Goal: Task Accomplishment & Management: Manage account settings

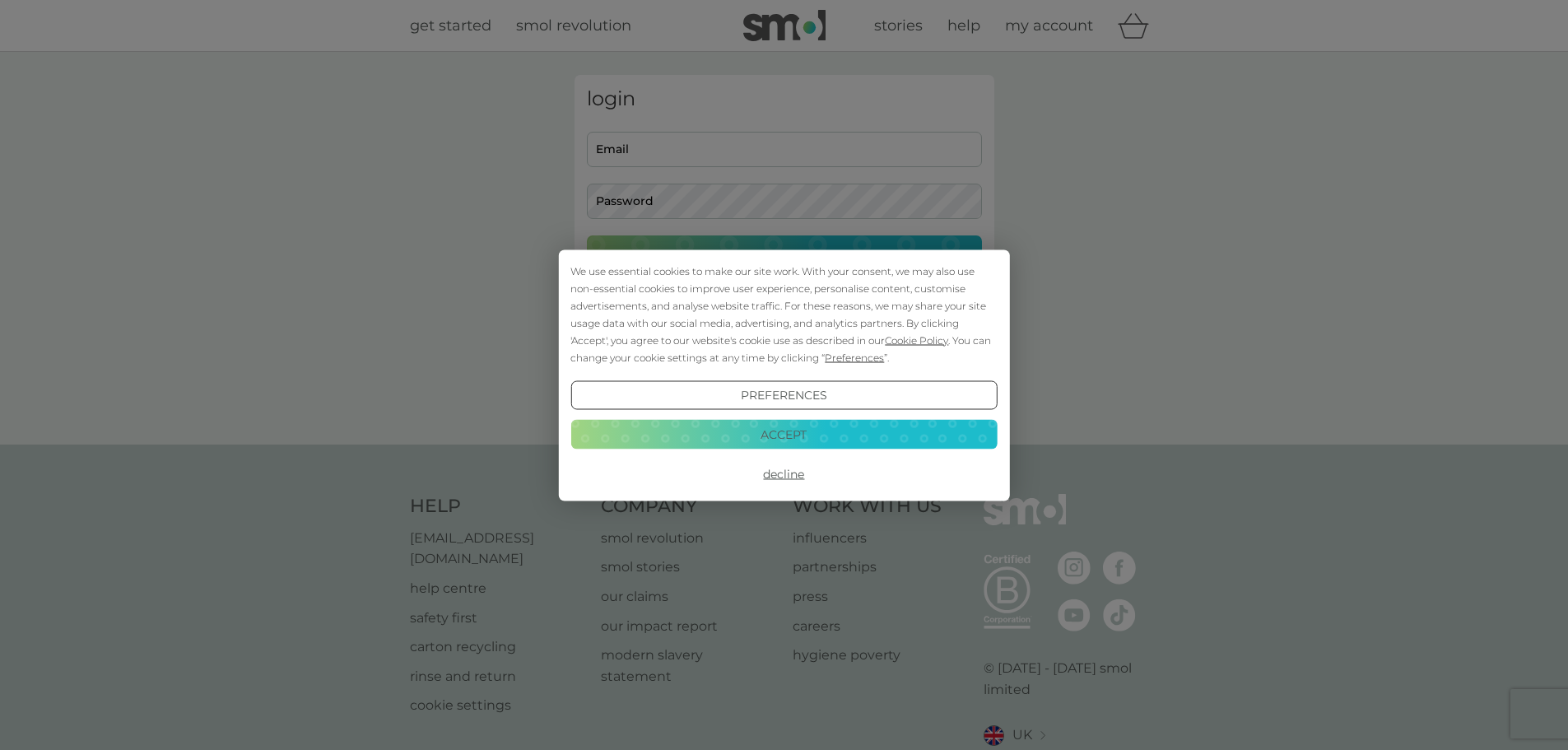
type input "[EMAIL_ADDRESS][DOMAIN_NAME]"
click at [778, 431] on button "Accept" at bounding box center [783, 434] width 426 height 30
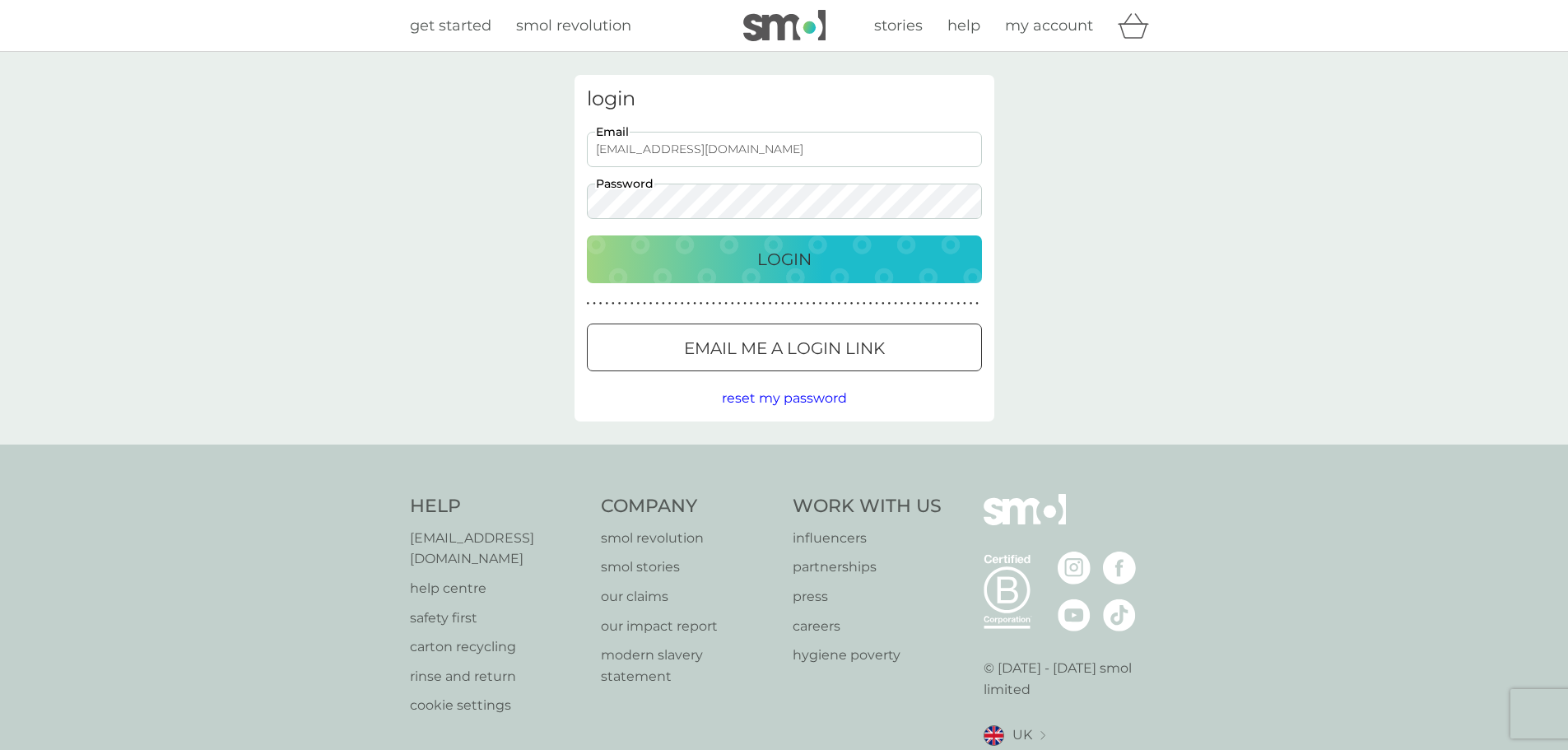
click at [827, 279] on button "Login" at bounding box center [785, 259] width 395 height 48
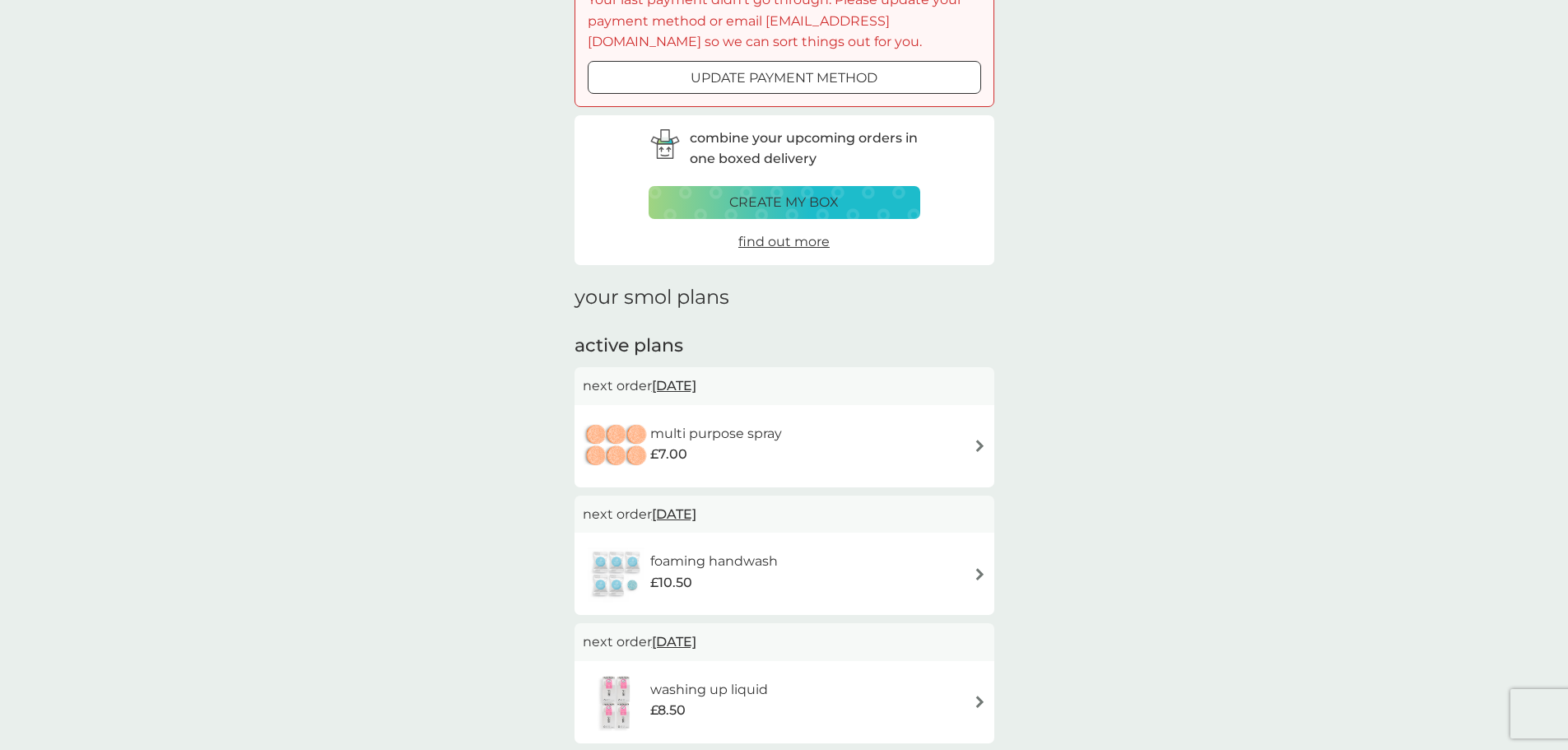
scroll to position [165, 0]
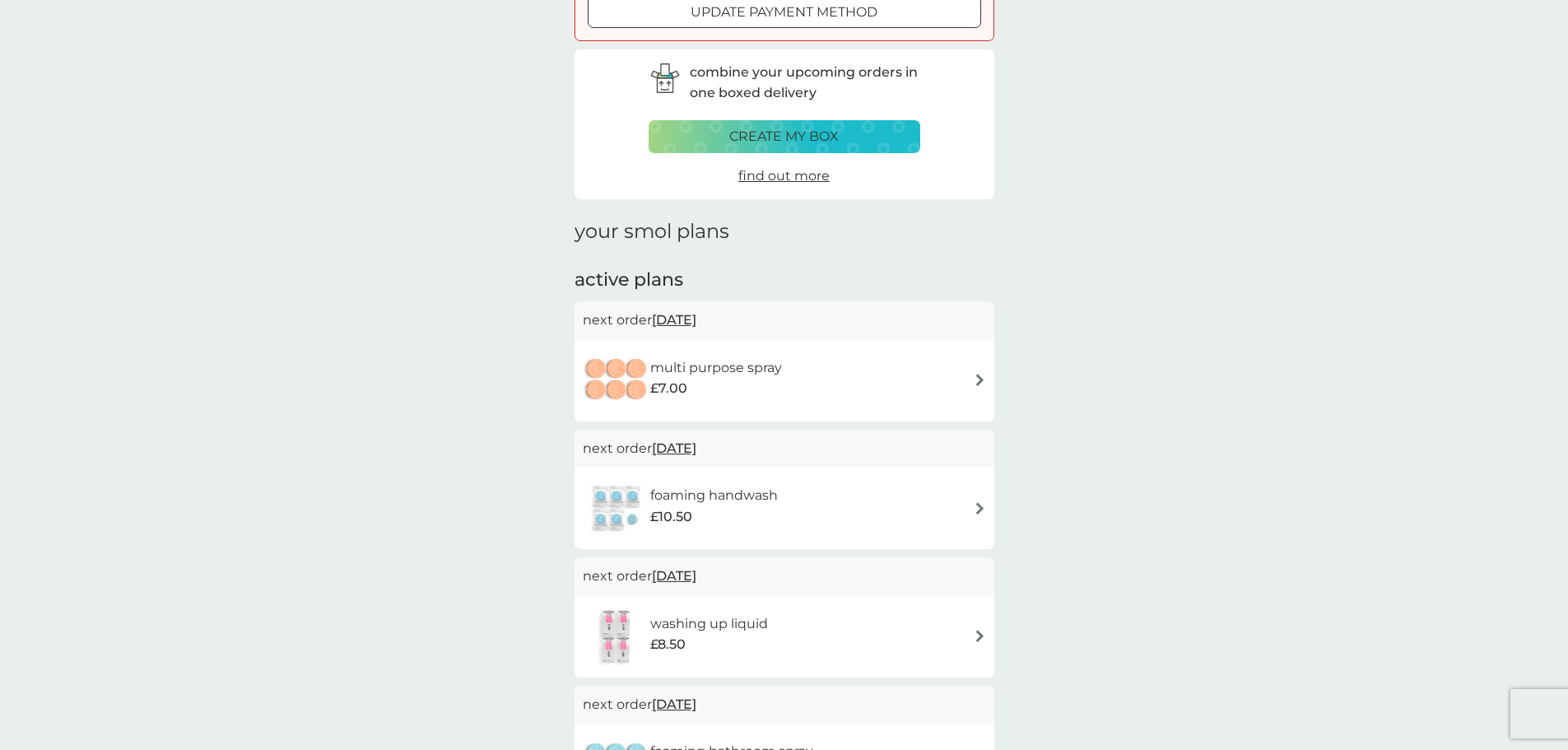
click at [978, 377] on img at bounding box center [980, 379] width 12 height 12
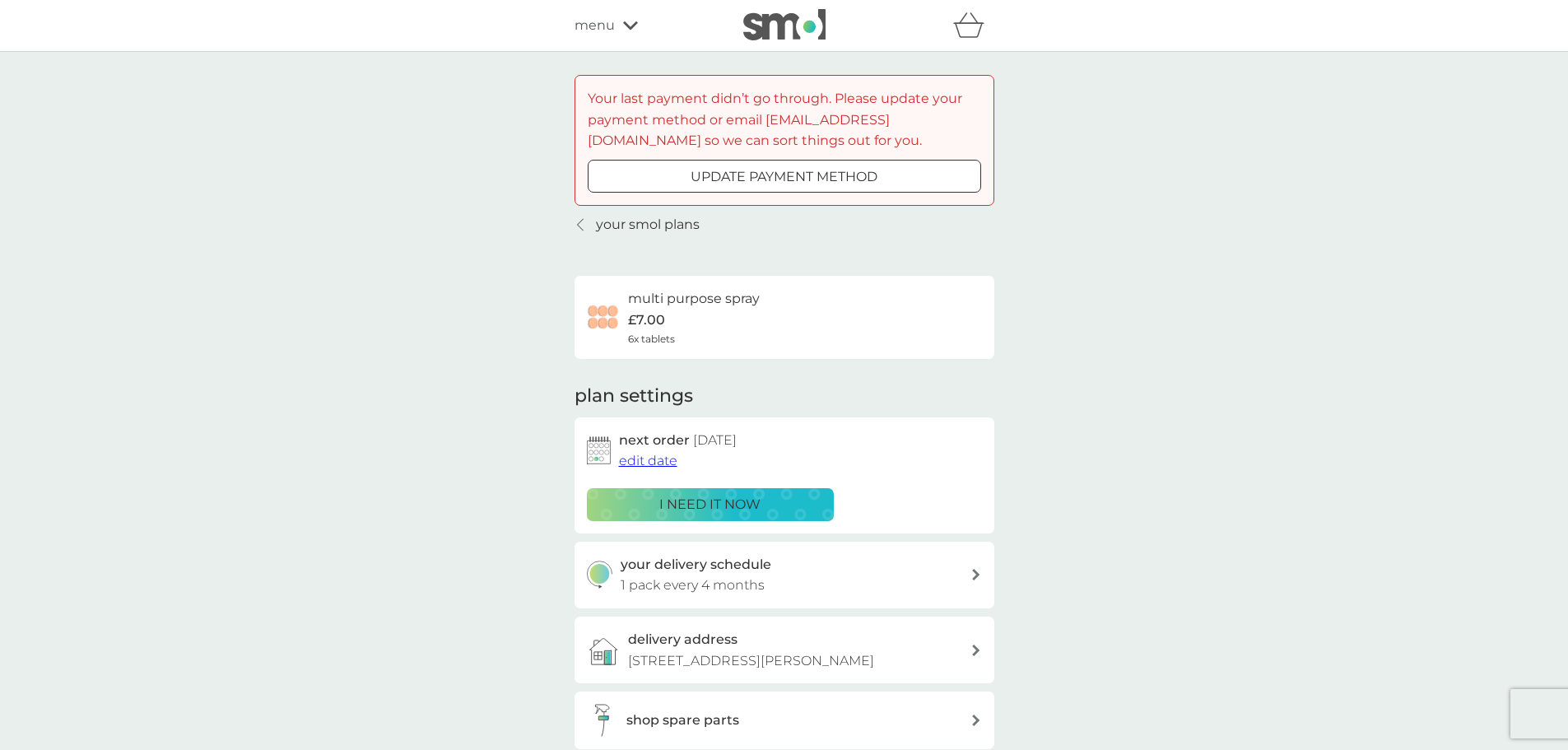
click at [636, 27] on icon at bounding box center [630, 26] width 15 height 10
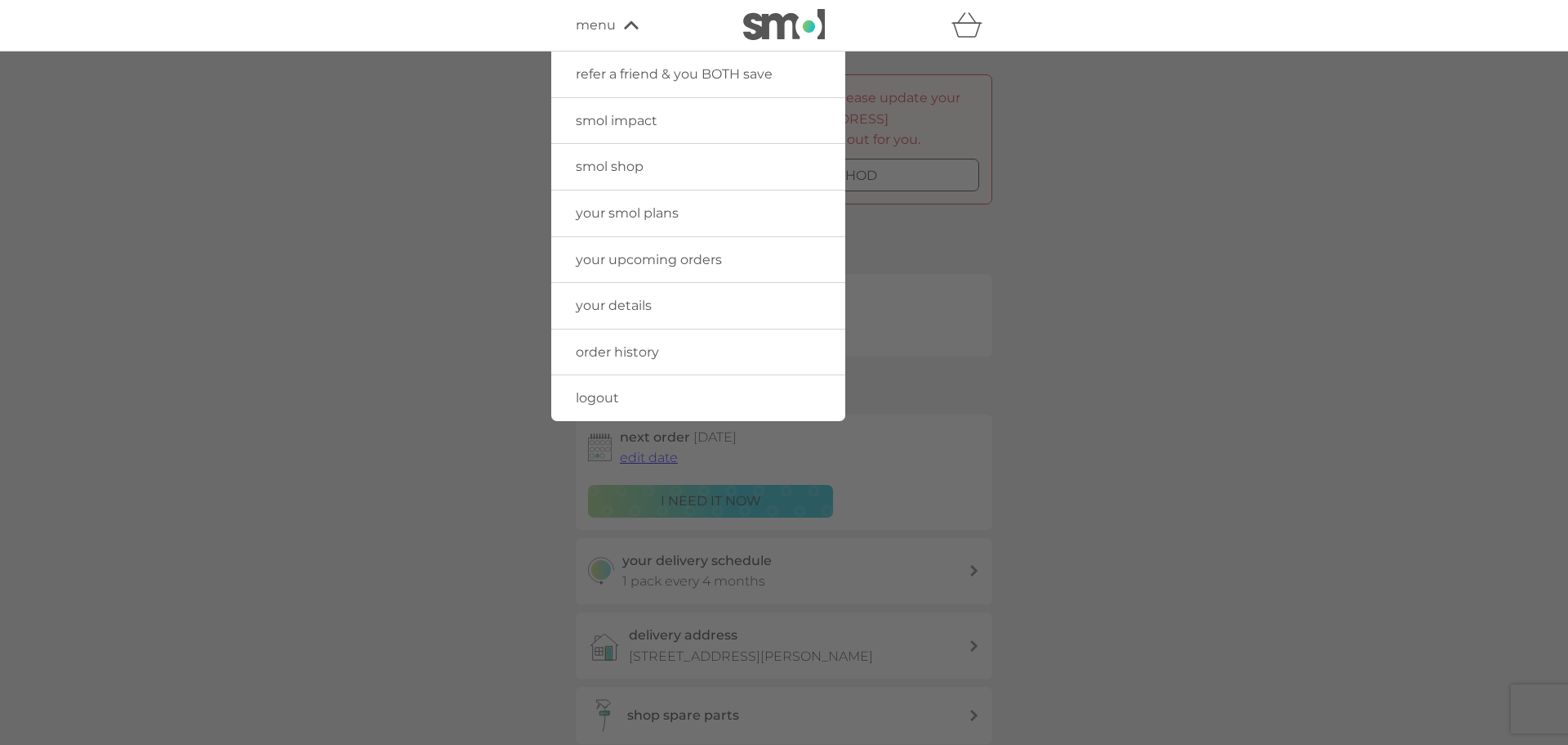
click at [627, 219] on span "your smol plans" at bounding box center [627, 213] width 103 height 16
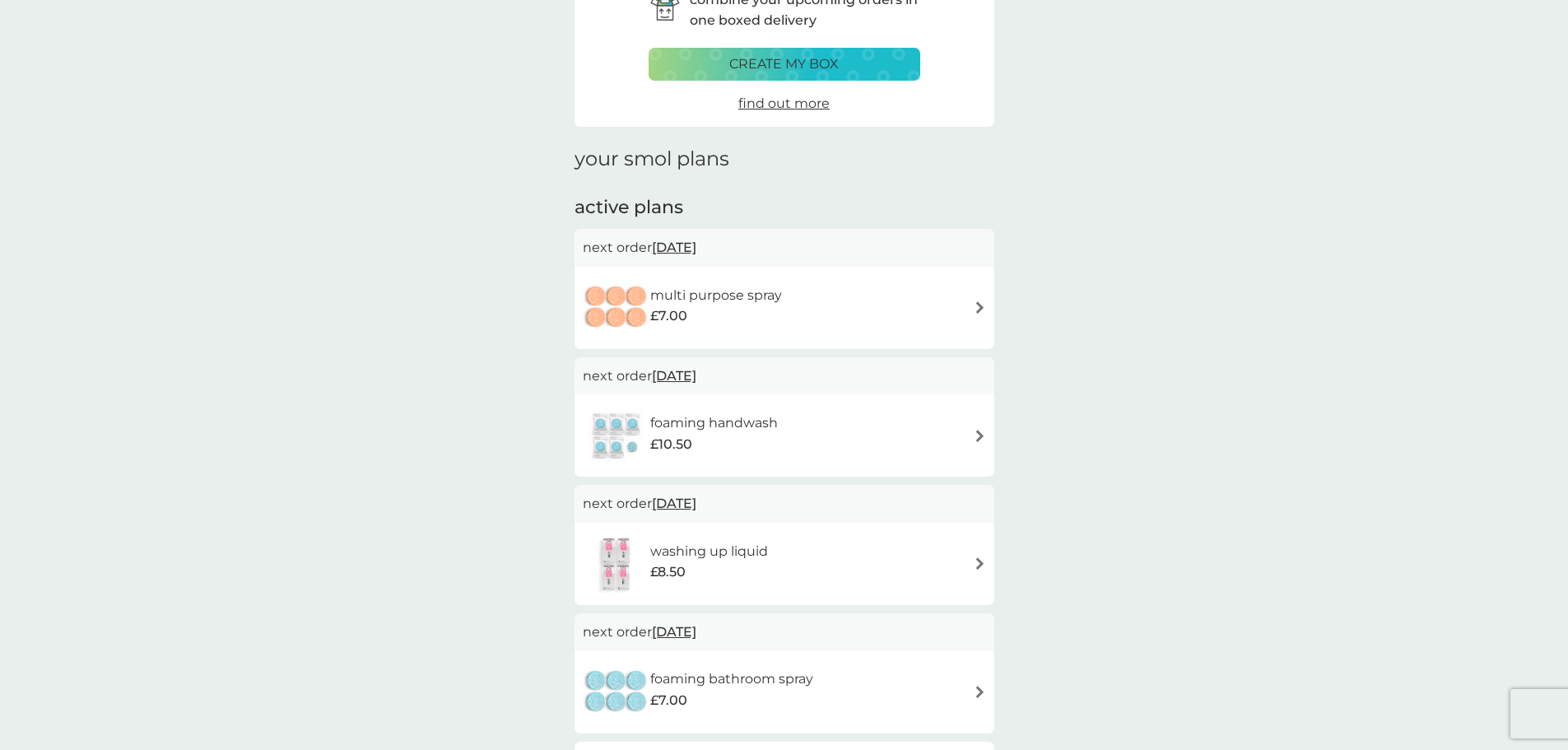
scroll to position [246, 0]
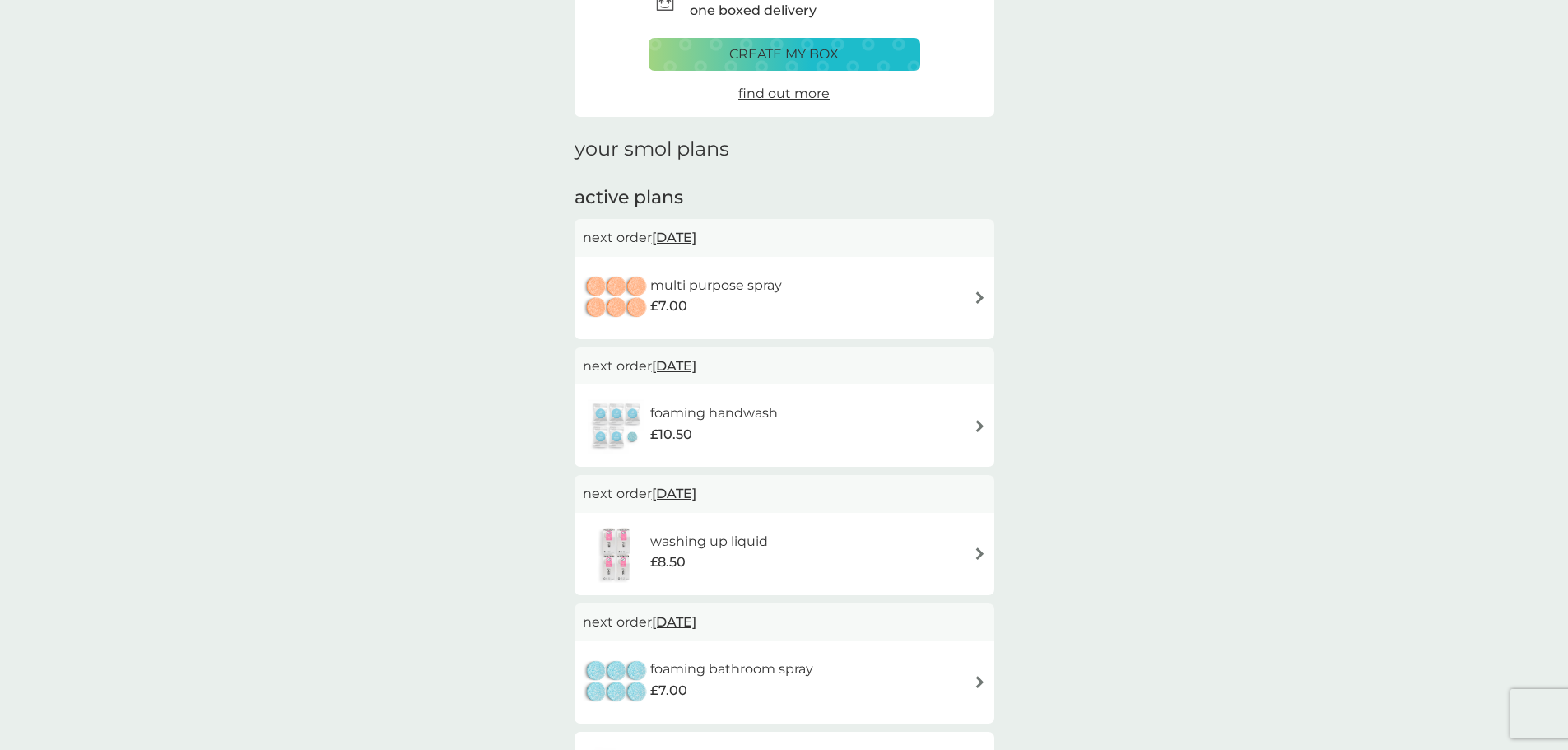
click at [975, 294] on img at bounding box center [980, 297] width 12 height 12
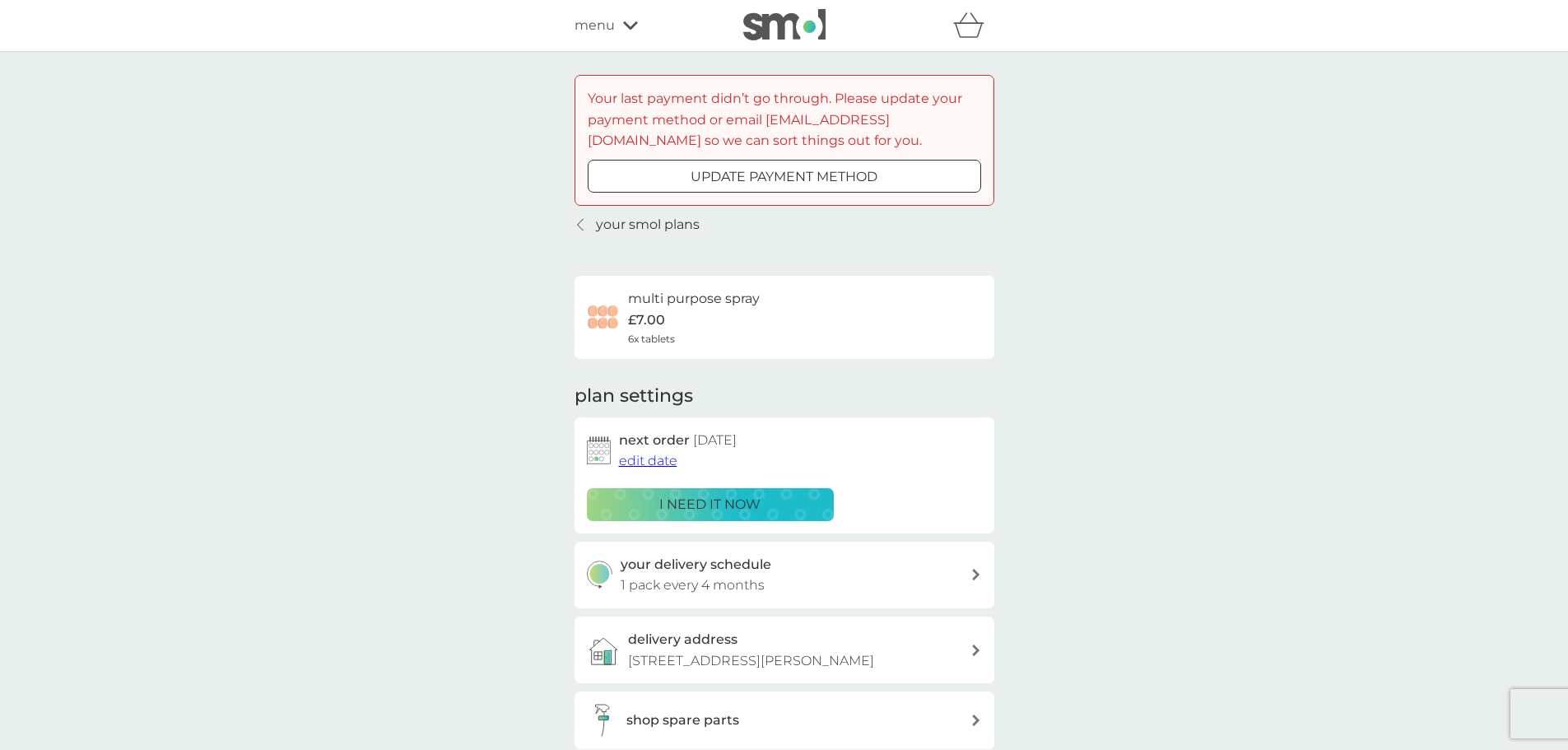
click at [654, 464] on span "edit date" at bounding box center [648, 461] width 59 height 16
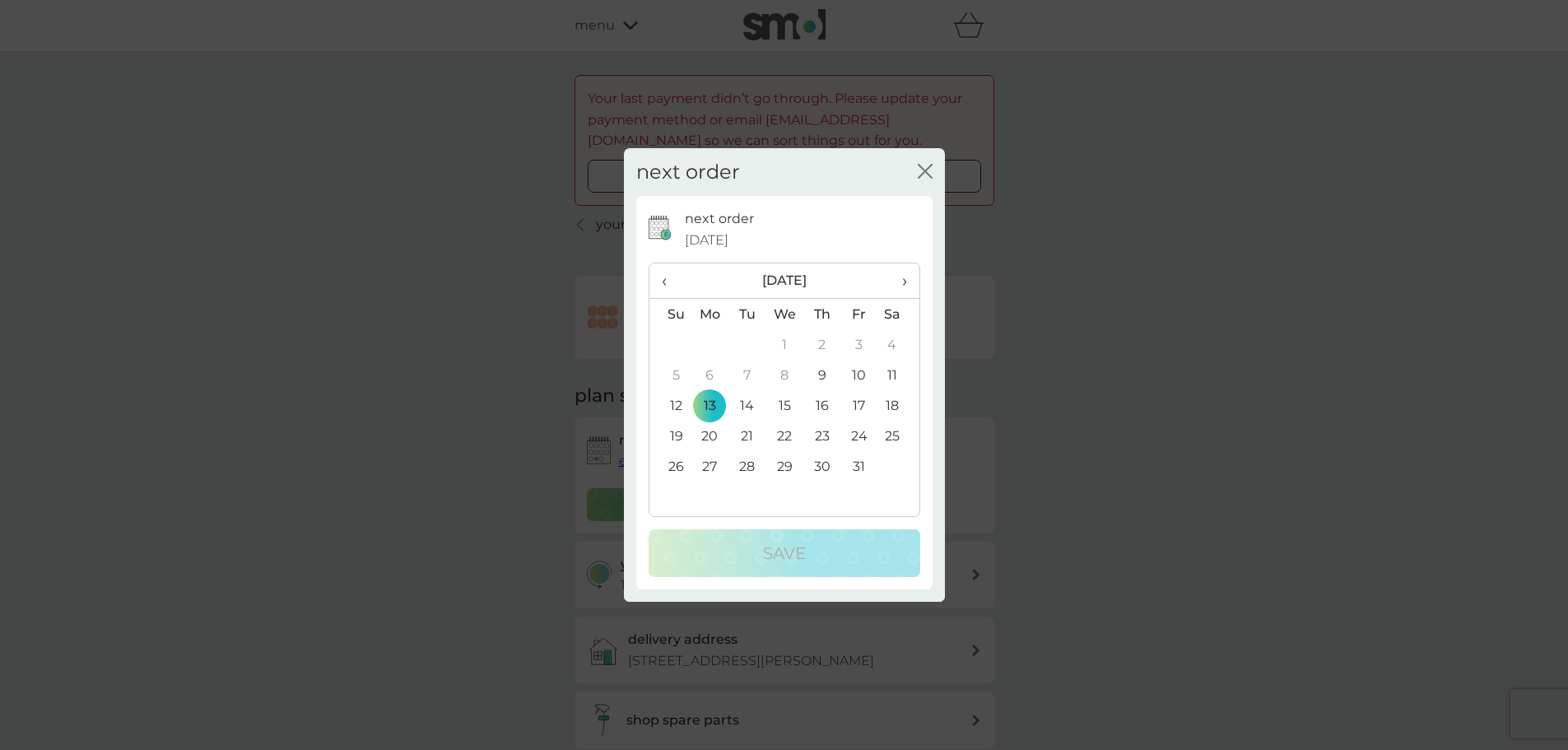
click at [927, 164] on icon "close" at bounding box center [924, 171] width 15 height 15
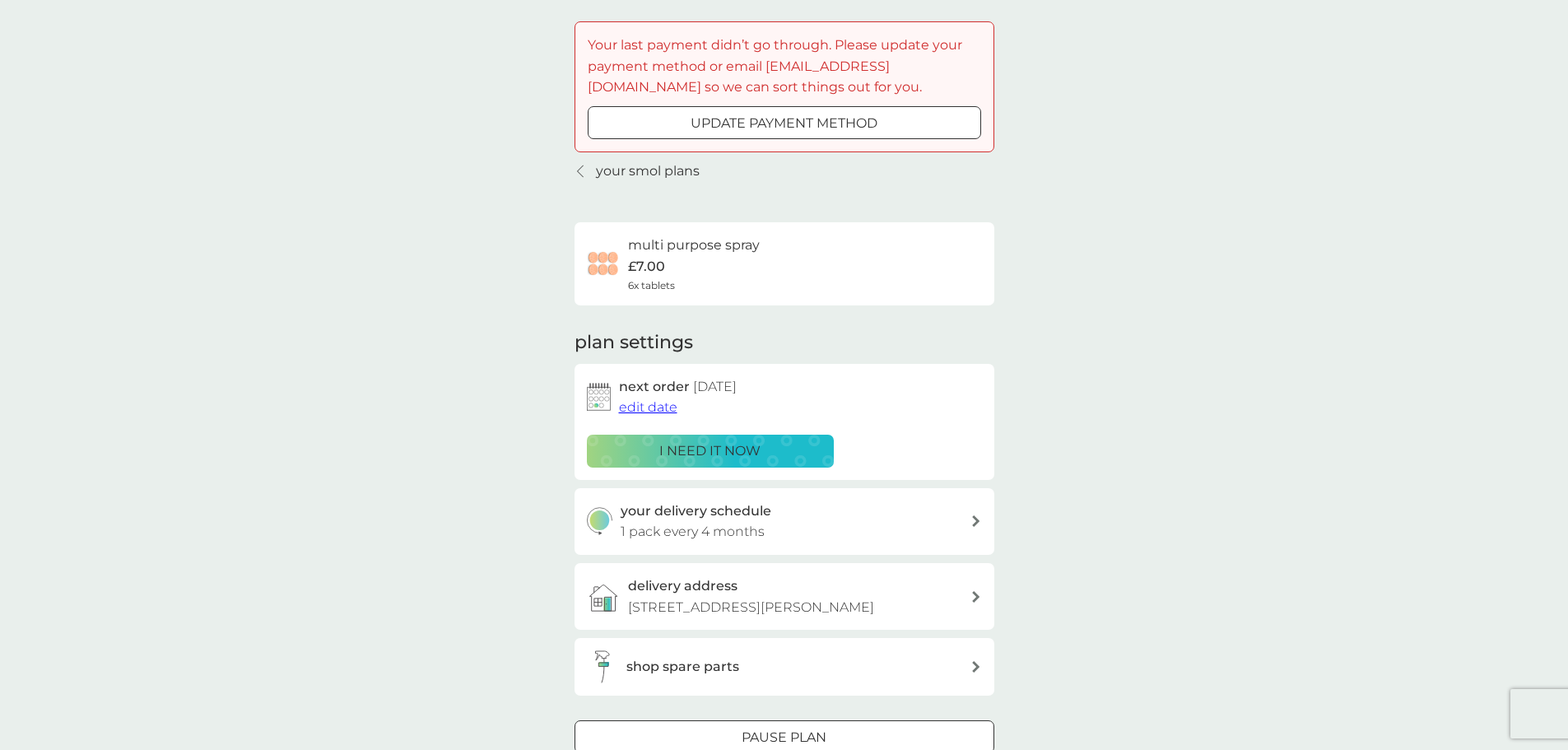
scroll to position [82, 0]
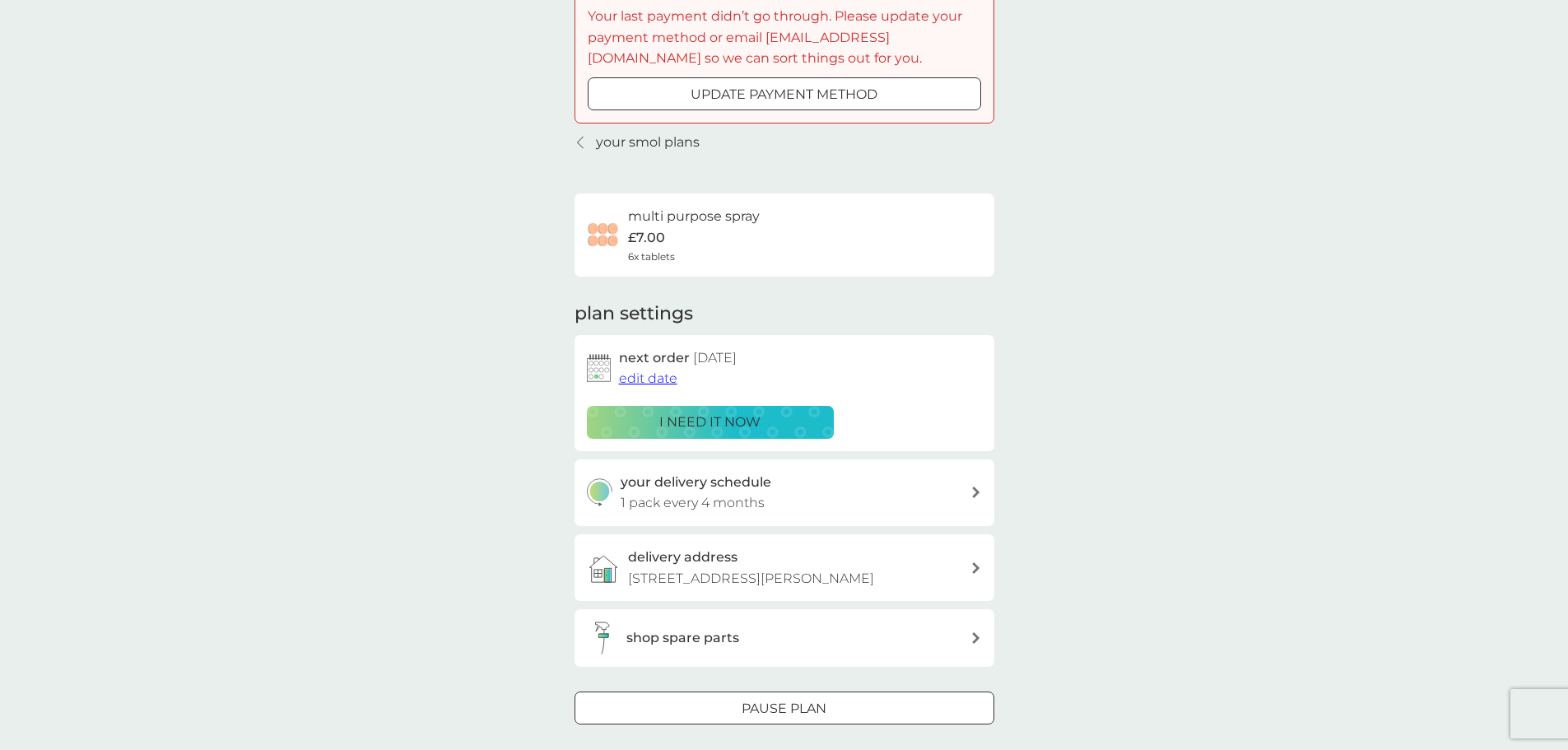
click at [837, 706] on div "Pause plan" at bounding box center [784, 708] width 418 height 22
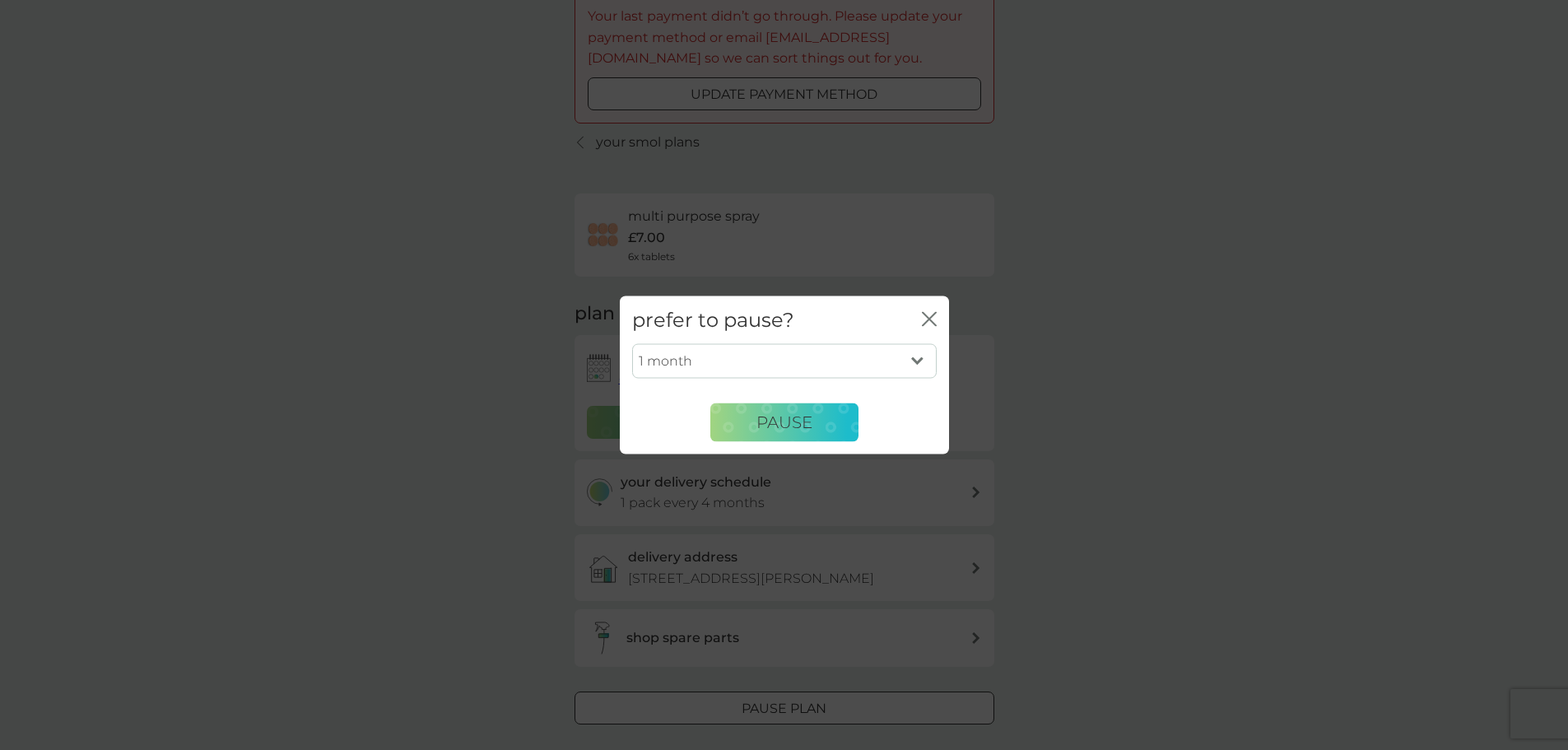
click at [821, 363] on select "1 month 2 months 3 months 4 months 5 months 6 months" at bounding box center [784, 361] width 304 height 35
select select "6"
click at [632, 344] on select "1 month 2 months 3 months 4 months 5 months 6 months" at bounding box center [784, 361] width 304 height 35
click at [776, 438] on button "Pause" at bounding box center [784, 422] width 148 height 40
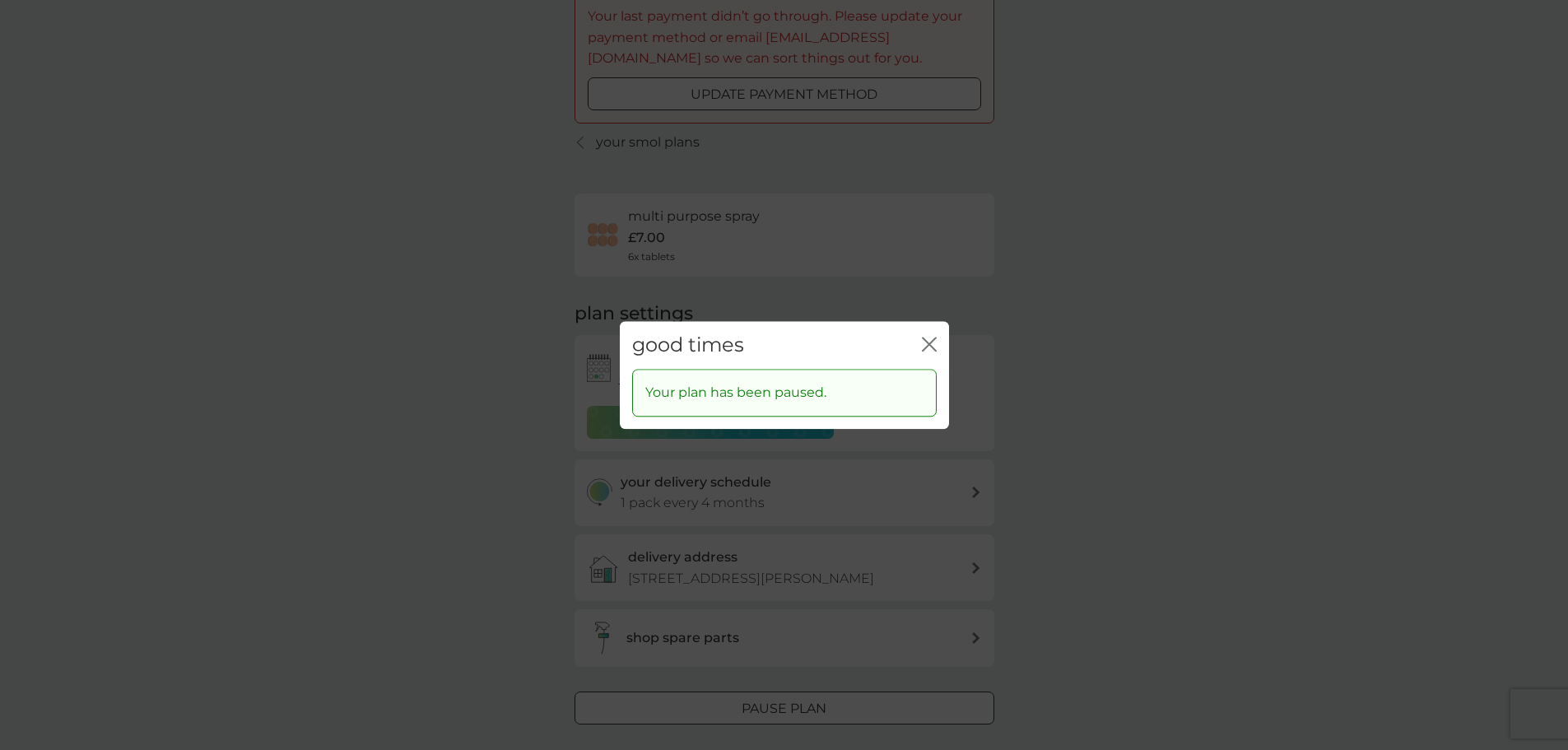
click at [927, 349] on icon "close" at bounding box center [929, 344] width 15 height 15
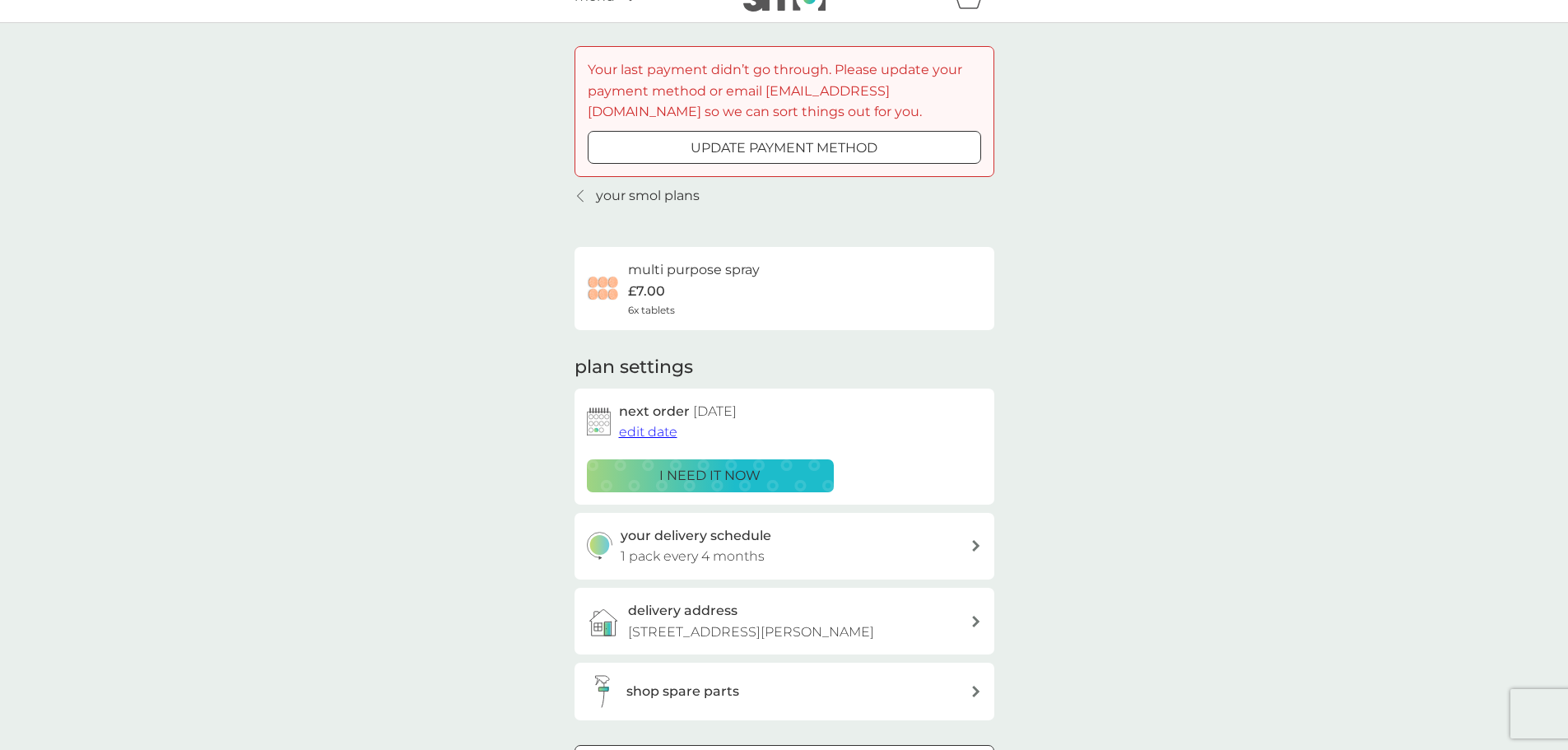
scroll to position [0, 0]
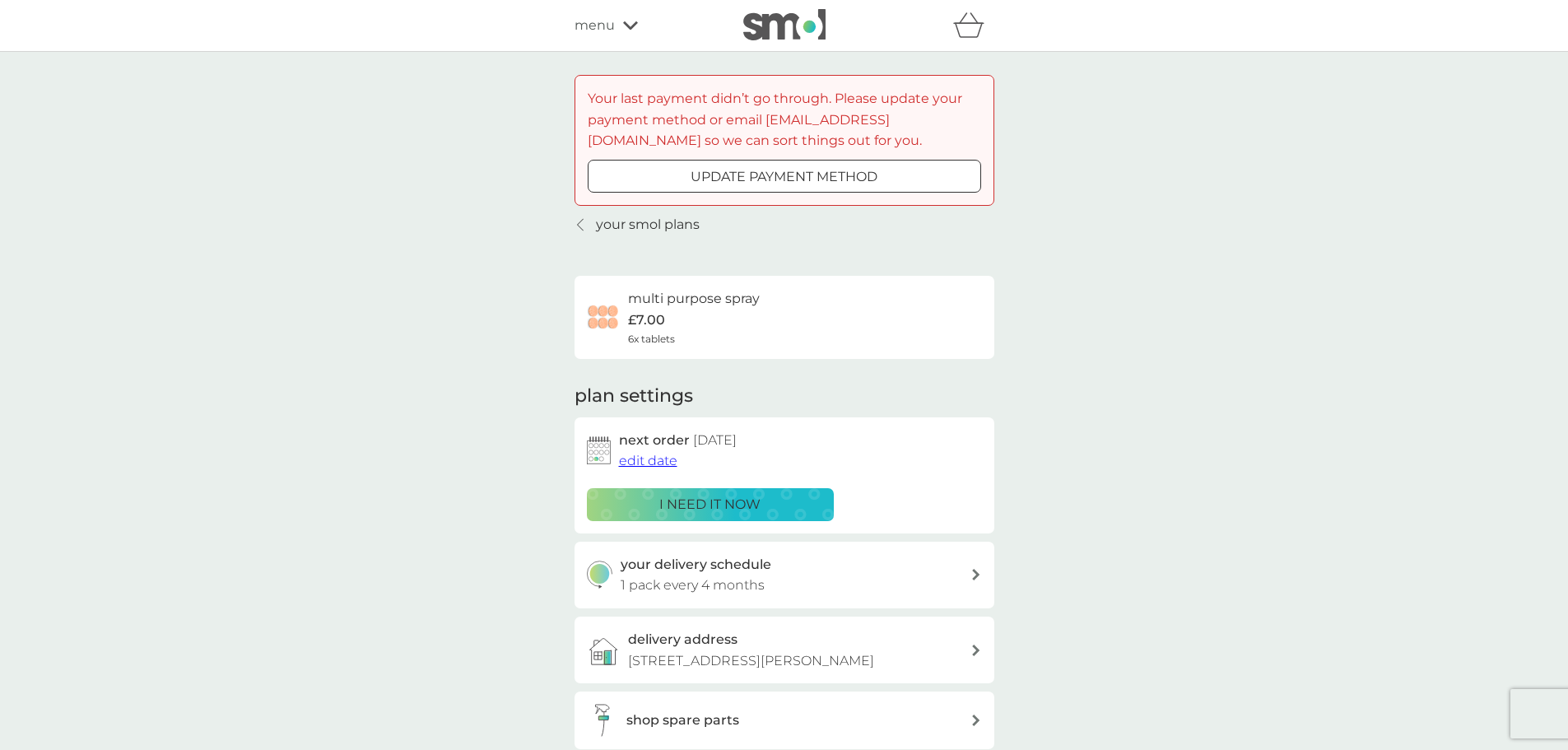
click at [624, 21] on icon at bounding box center [630, 26] width 15 height 10
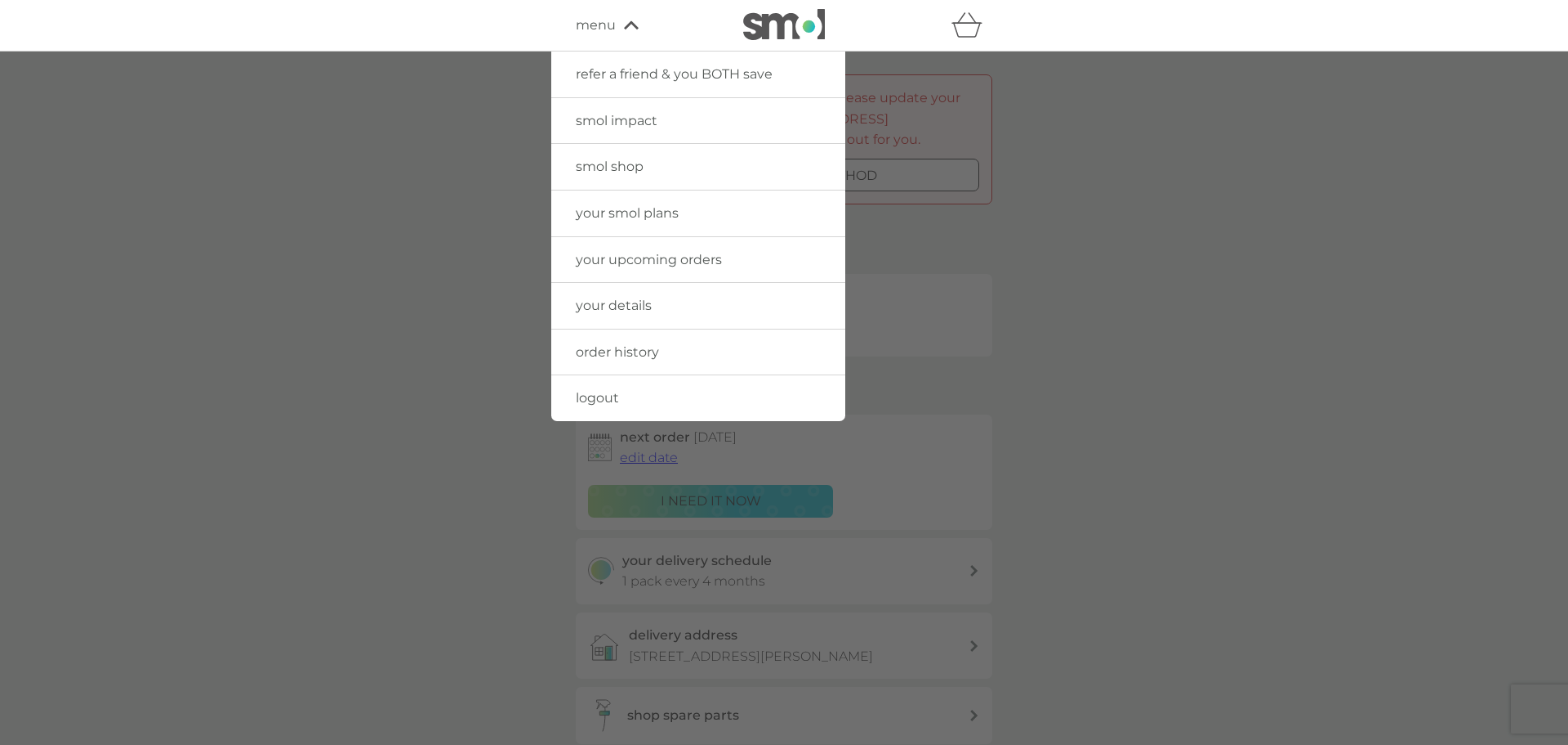
click at [640, 213] on span "your smol plans" at bounding box center [627, 213] width 103 height 16
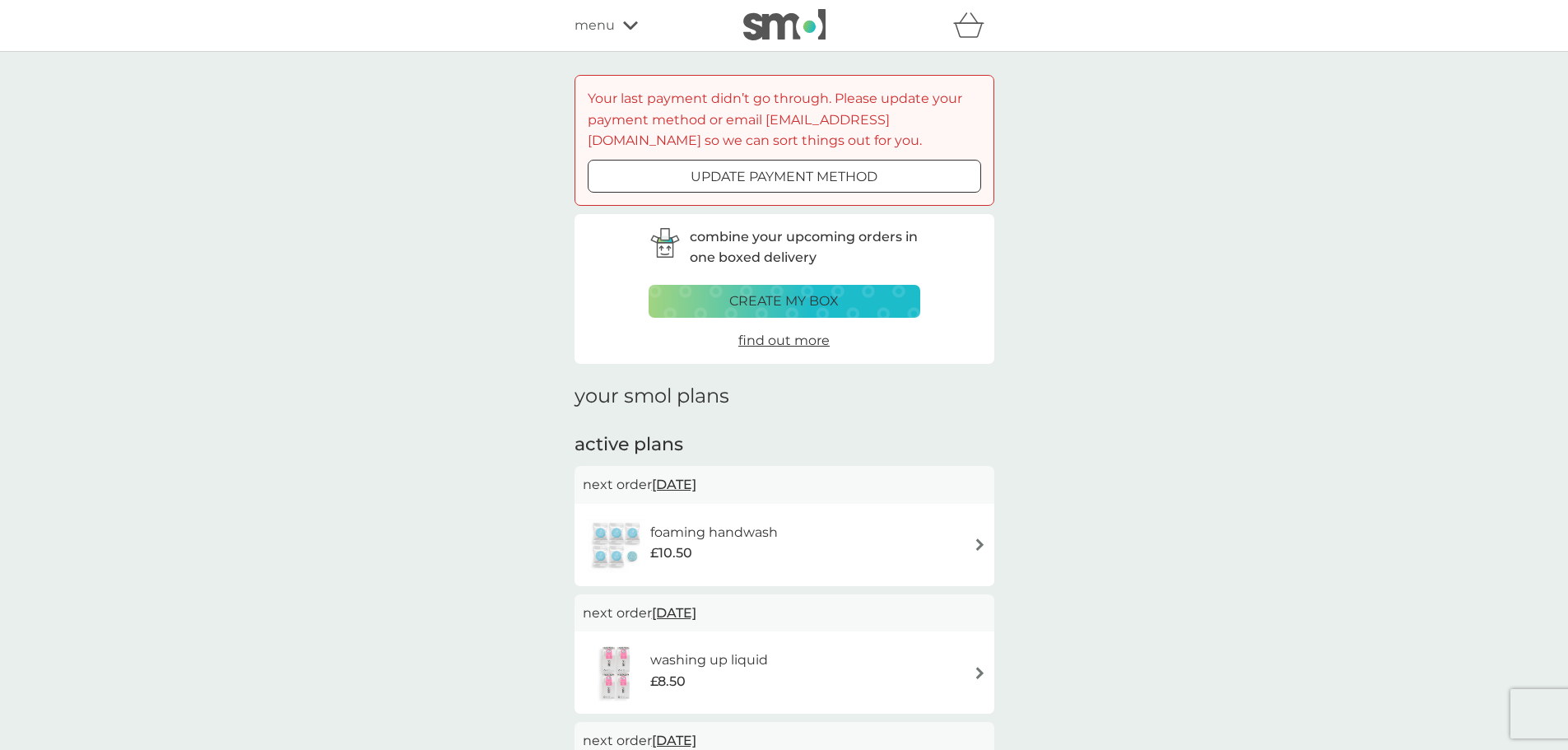
click at [983, 529] on div "foaming handwash £10.50" at bounding box center [784, 544] width 403 height 58
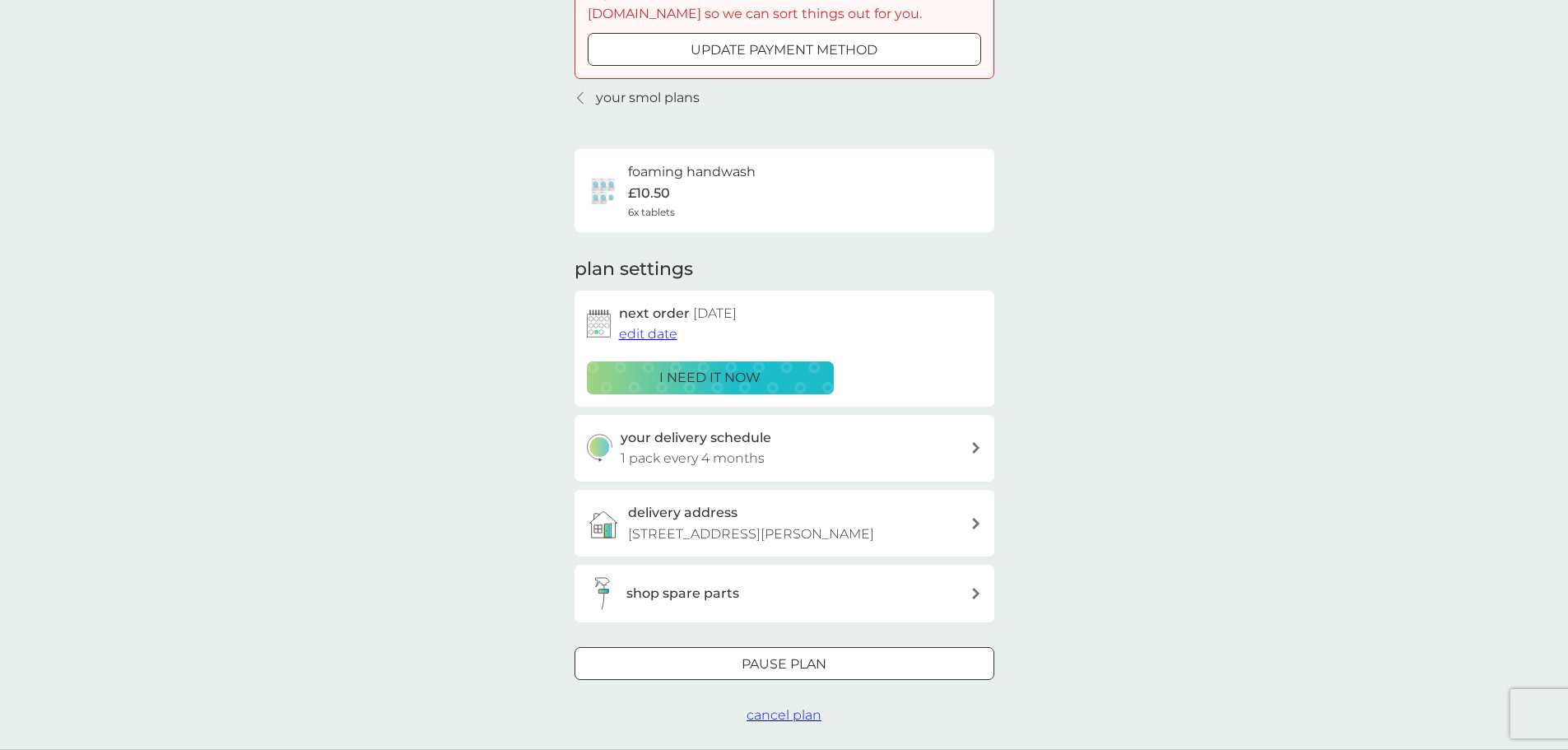
scroll to position [165, 0]
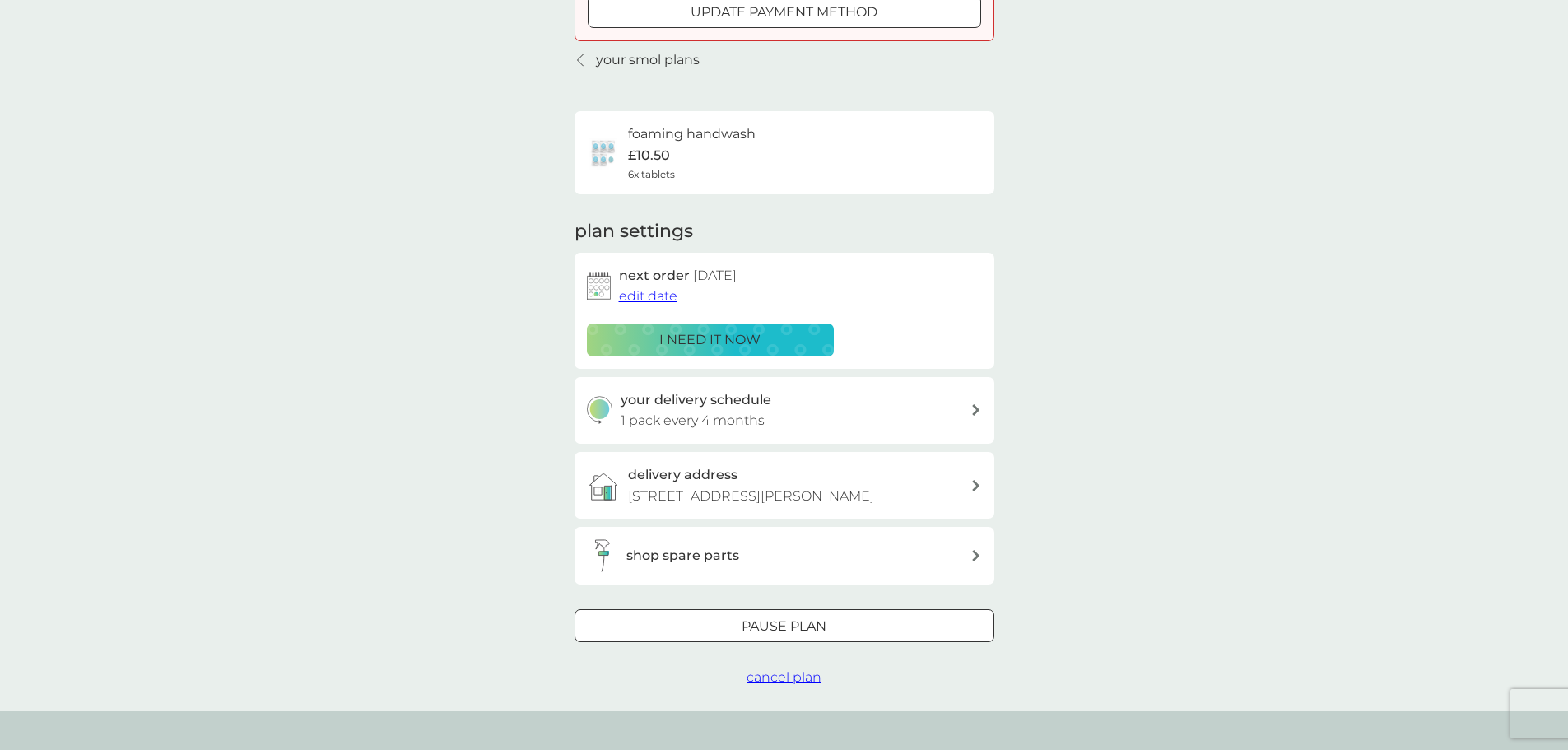
click at [767, 619] on div at bounding box center [784, 625] width 60 height 17
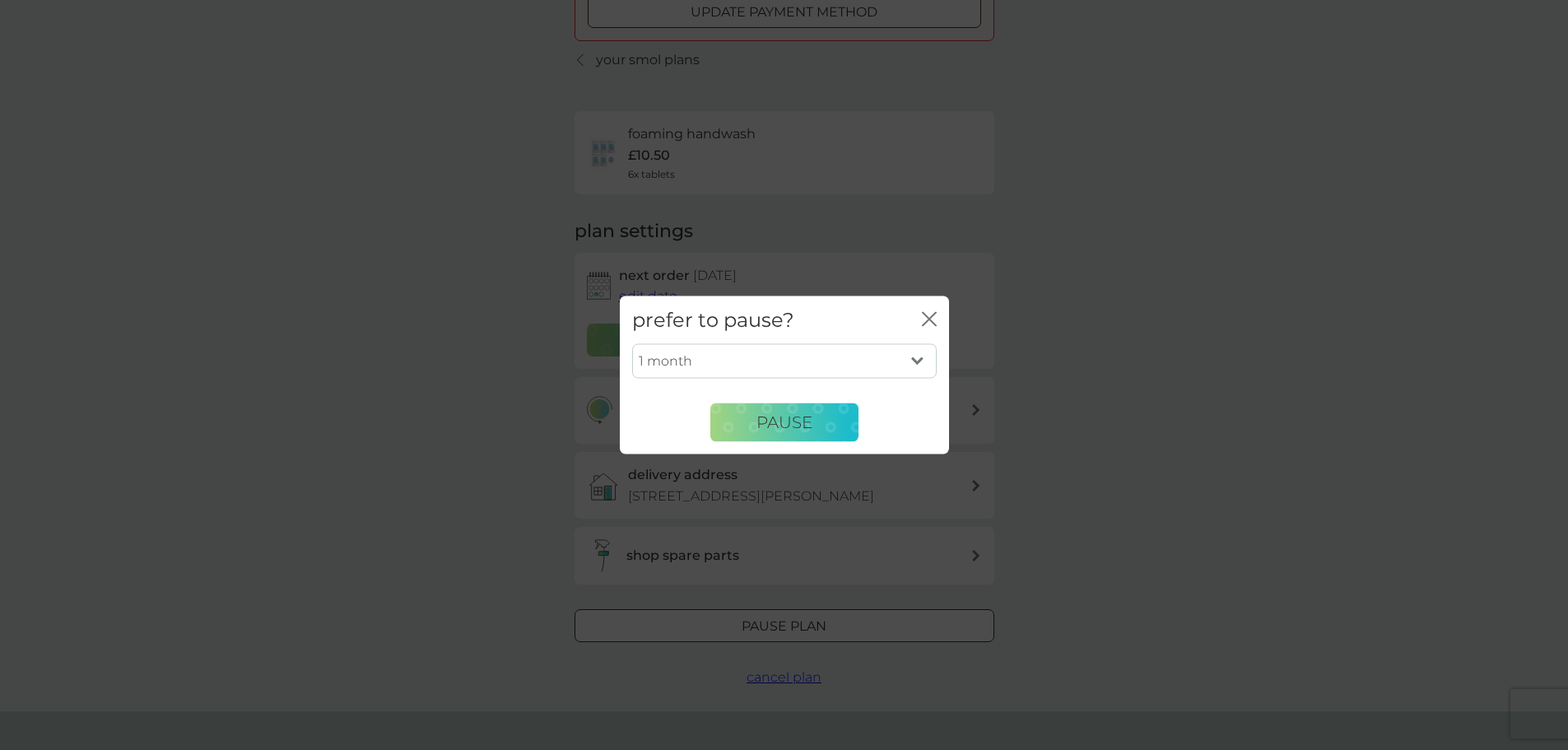
click at [782, 356] on select "1 month 2 months 3 months 4 months 5 months 6 months" at bounding box center [784, 361] width 304 height 35
select select "6"
click at [632, 344] on select "1 month 2 months 3 months 4 months 5 months 6 months" at bounding box center [784, 361] width 304 height 35
click at [773, 430] on span "Pause" at bounding box center [784, 422] width 56 height 20
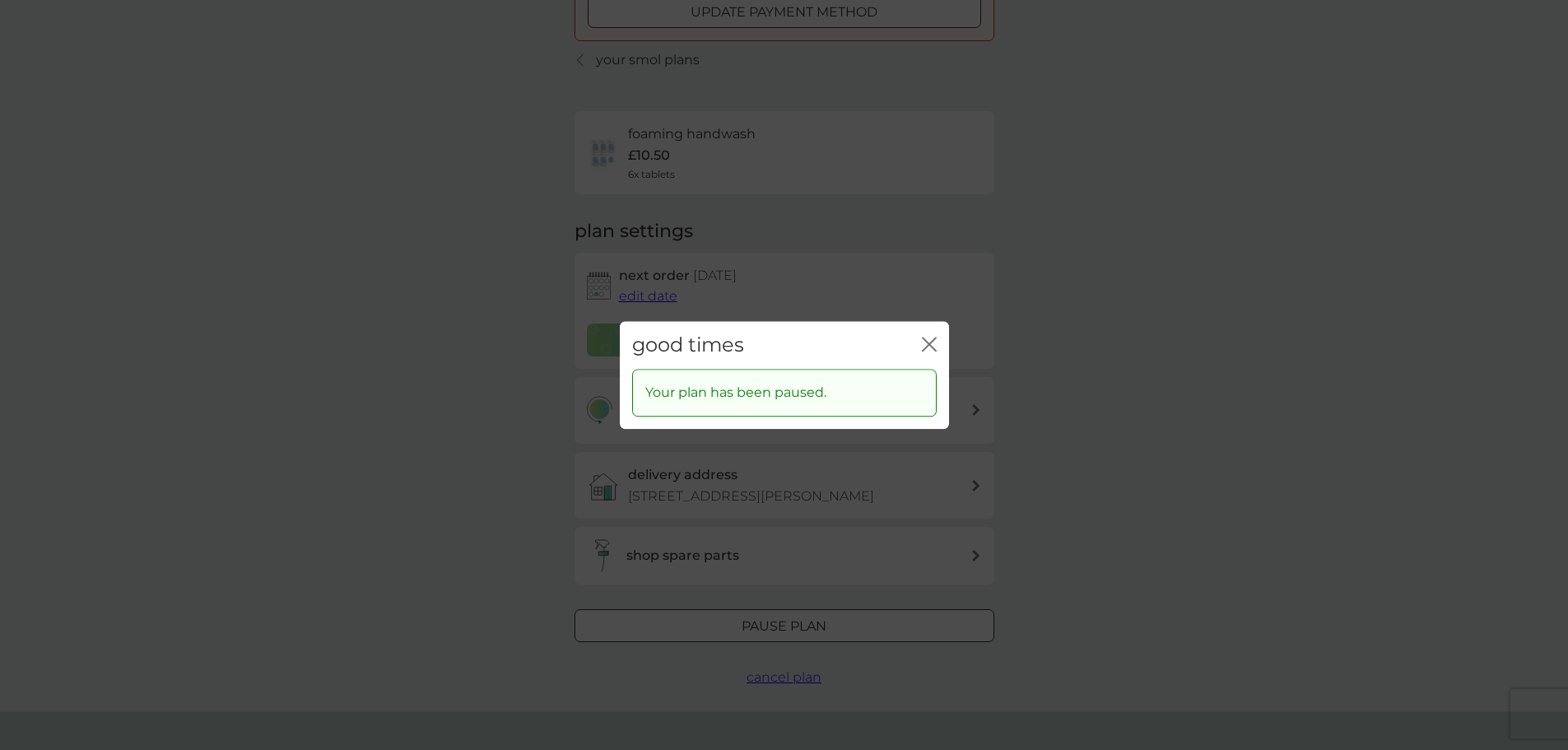
click at [932, 340] on icon "close" at bounding box center [932, 344] width 7 height 13
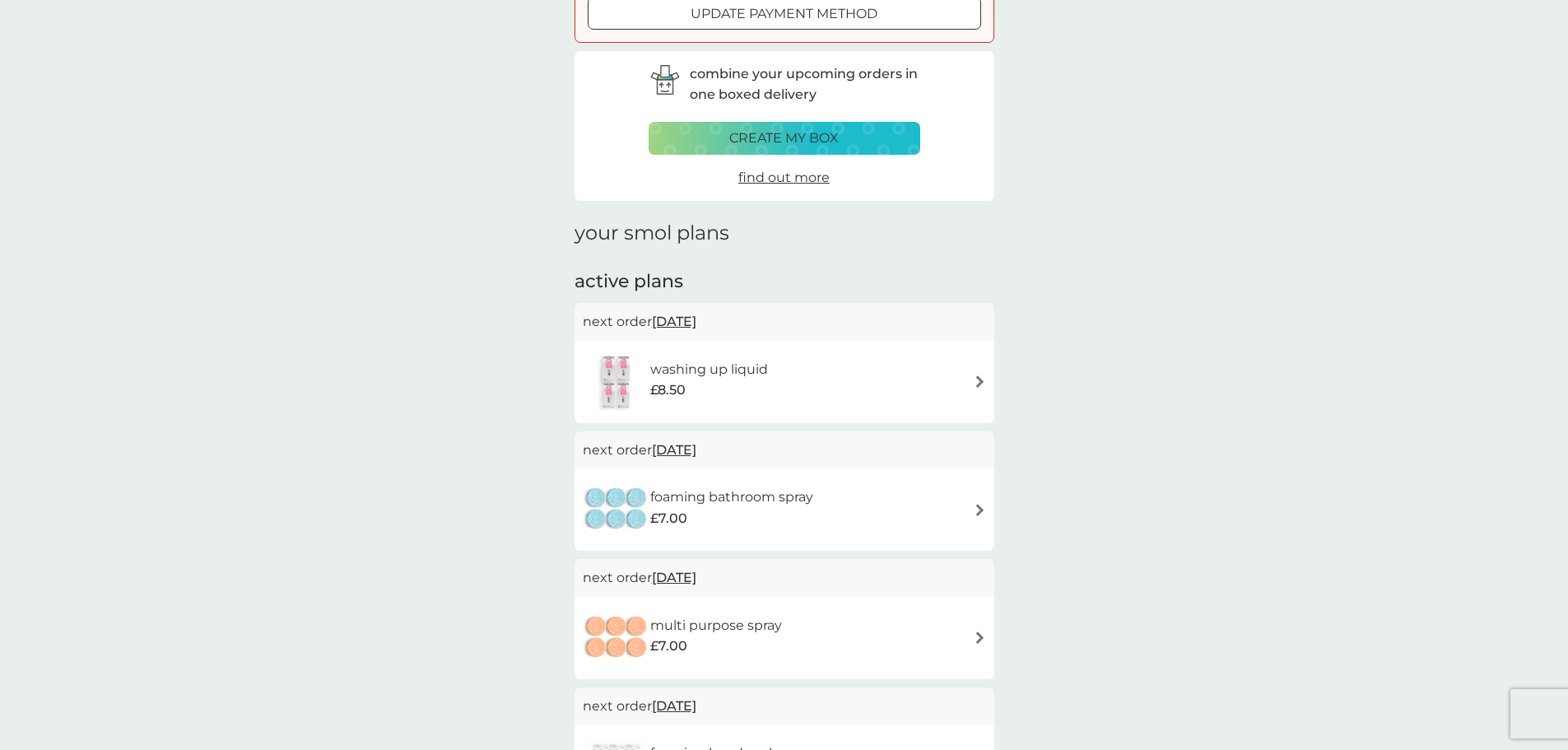
scroll to position [165, 0]
click at [967, 375] on div "washing up liquid £8.50" at bounding box center [784, 380] width 403 height 58
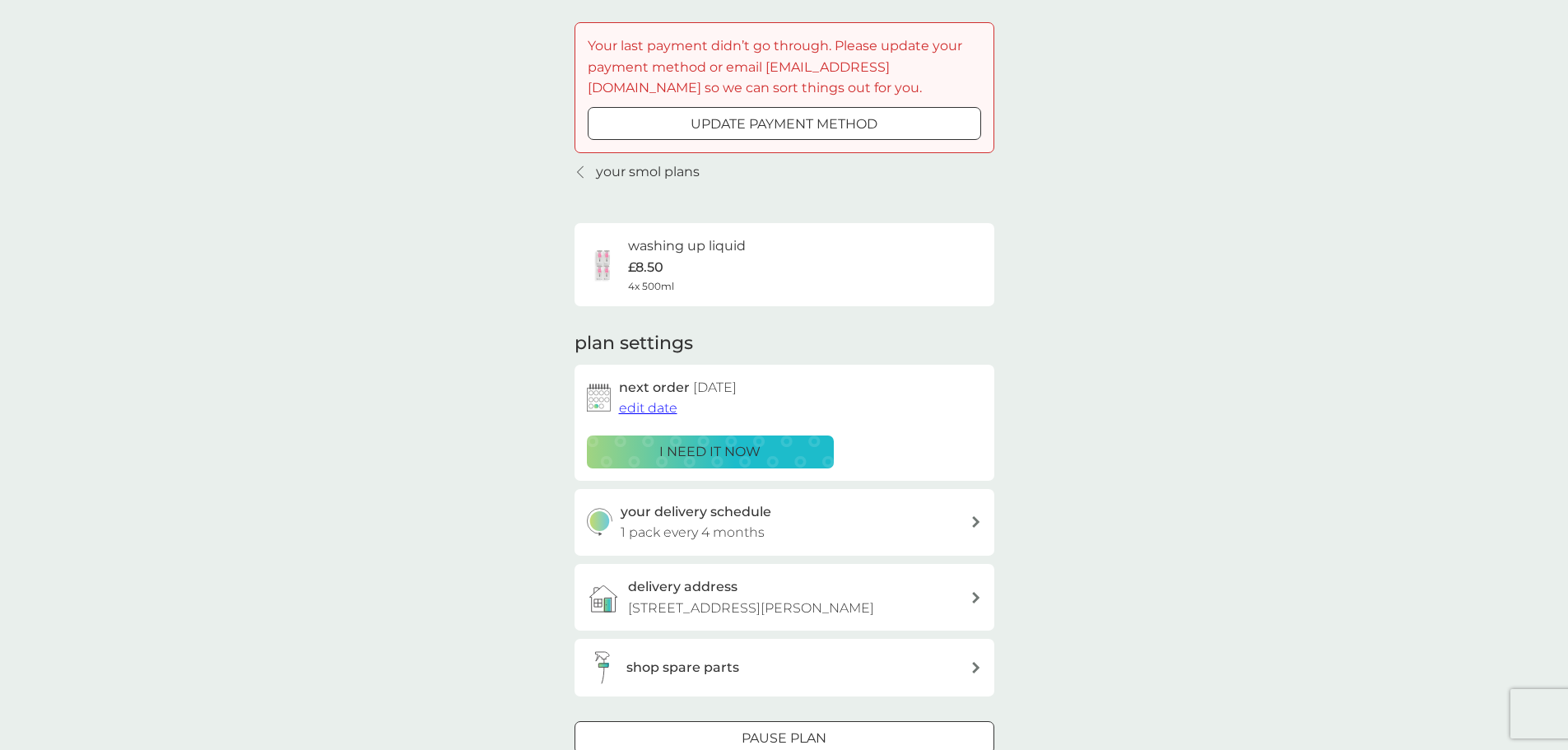
scroll to position [82, 0]
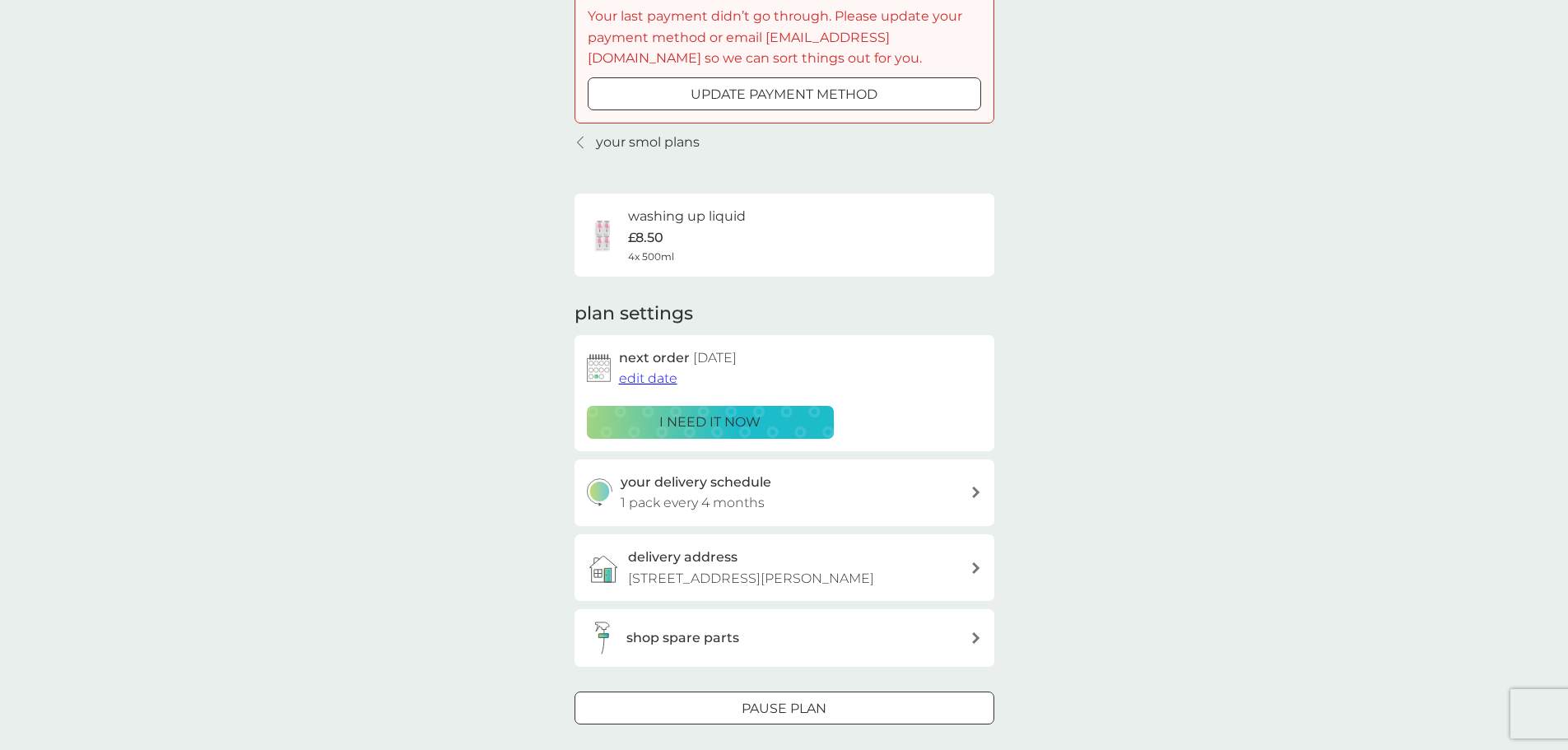
click at [732, 699] on div "Pause plan" at bounding box center [784, 708] width 418 height 22
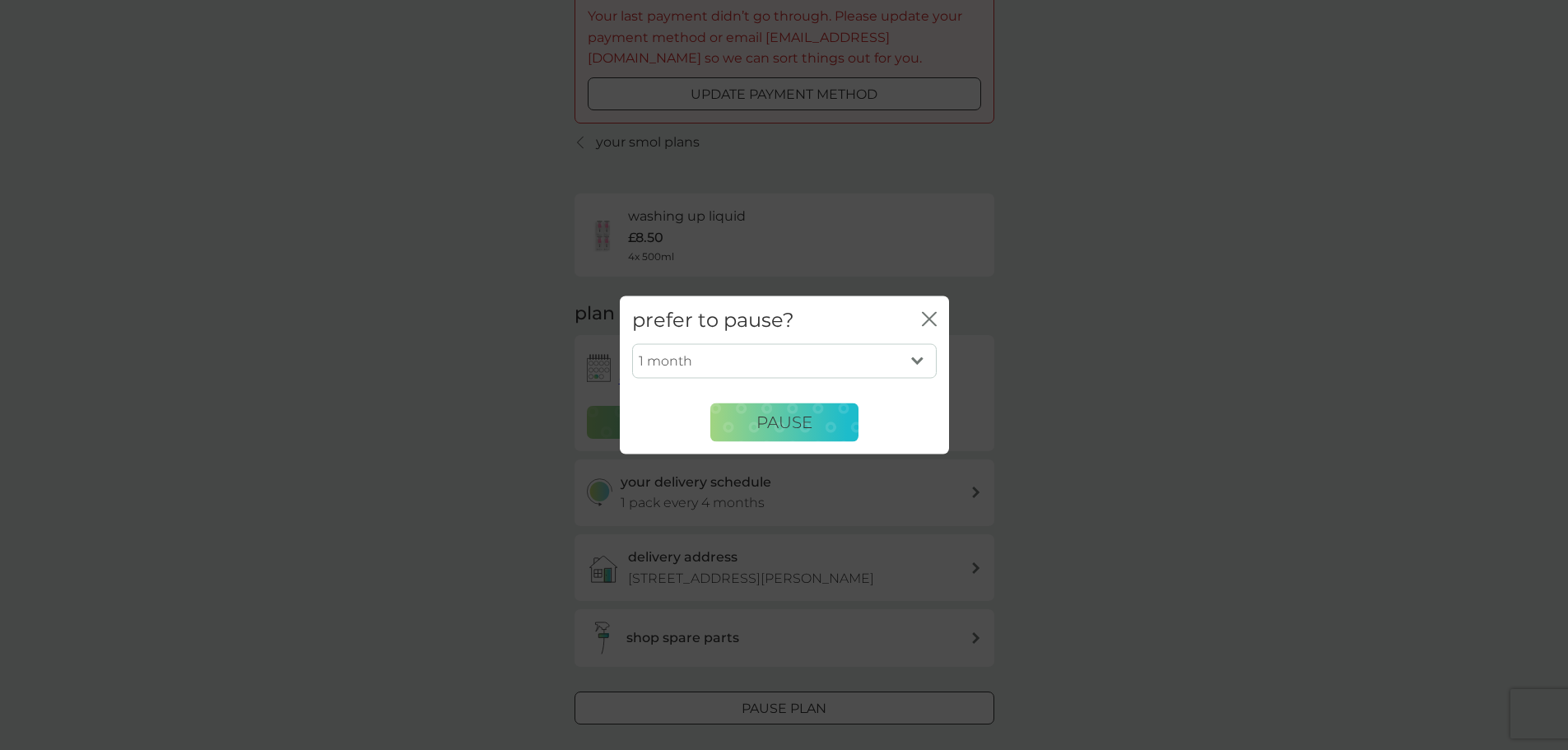
click at [769, 372] on select "1 month 2 months 3 months 4 months 5 months 6 months" at bounding box center [784, 361] width 304 height 35
select select "6"
click at [632, 344] on select "1 month 2 months 3 months 4 months 5 months 6 months" at bounding box center [784, 361] width 304 height 35
click at [778, 427] on span "Pause" at bounding box center [784, 422] width 56 height 20
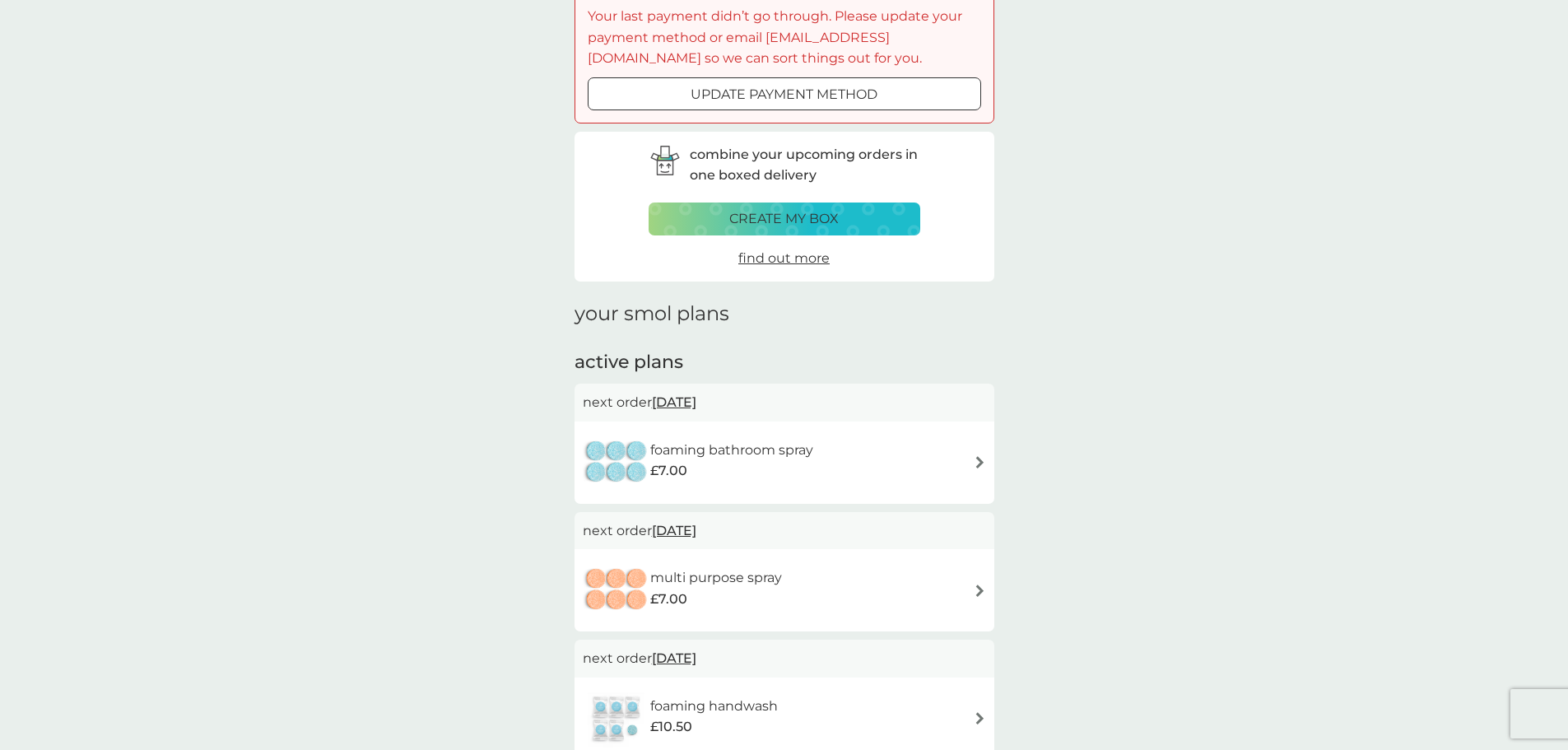
scroll to position [165, 0]
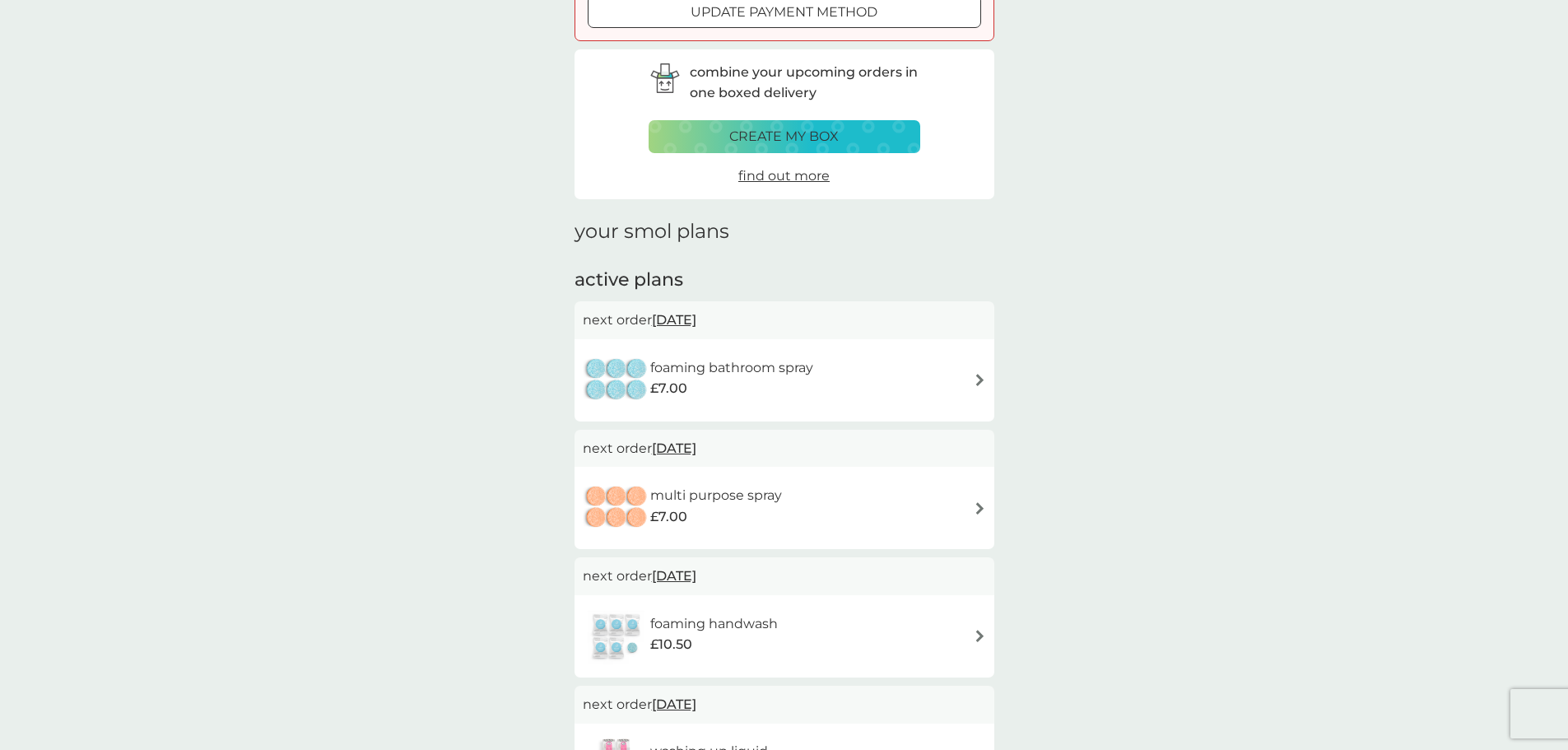
click at [889, 391] on div "foaming bathroom spray £7.00" at bounding box center [784, 380] width 403 height 58
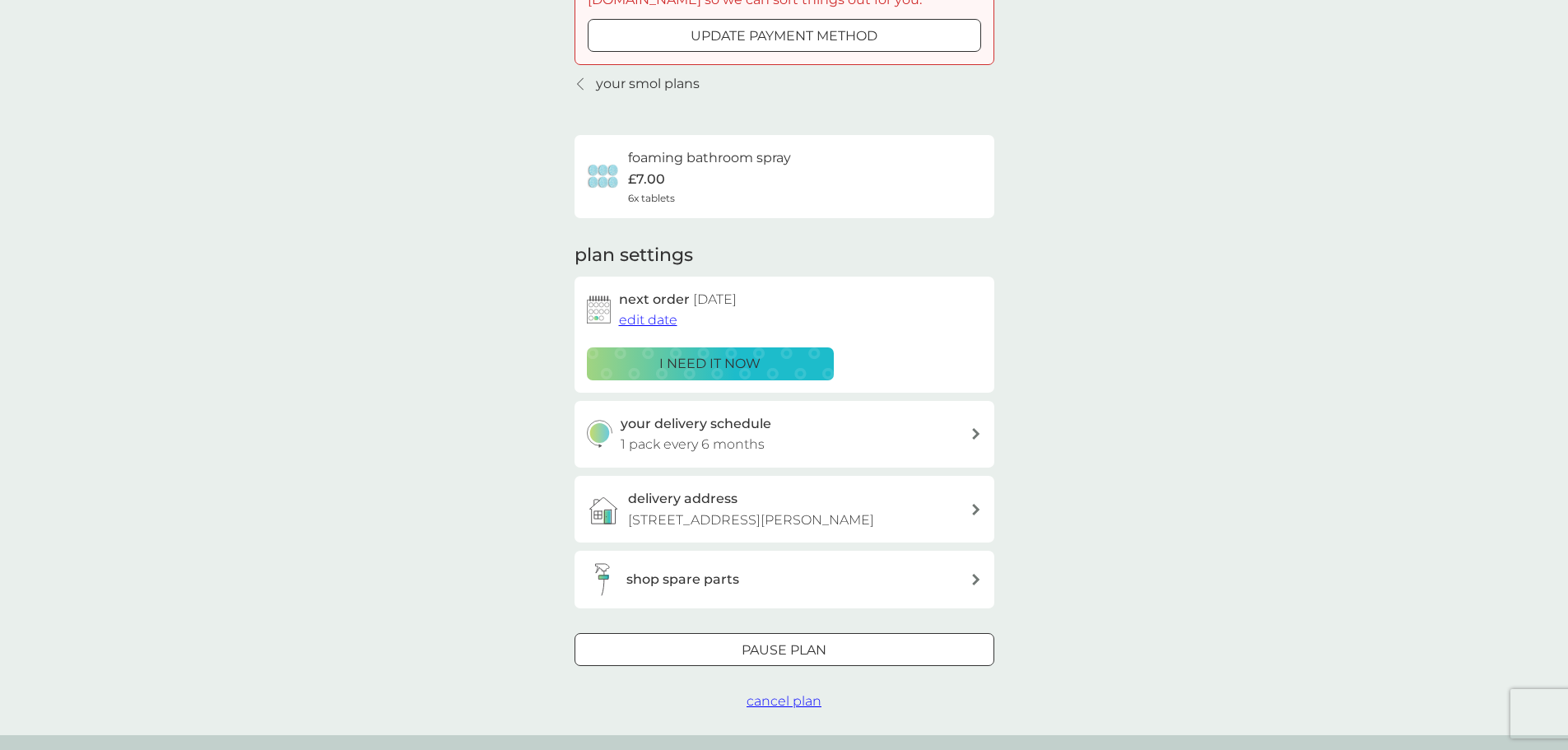
scroll to position [165, 0]
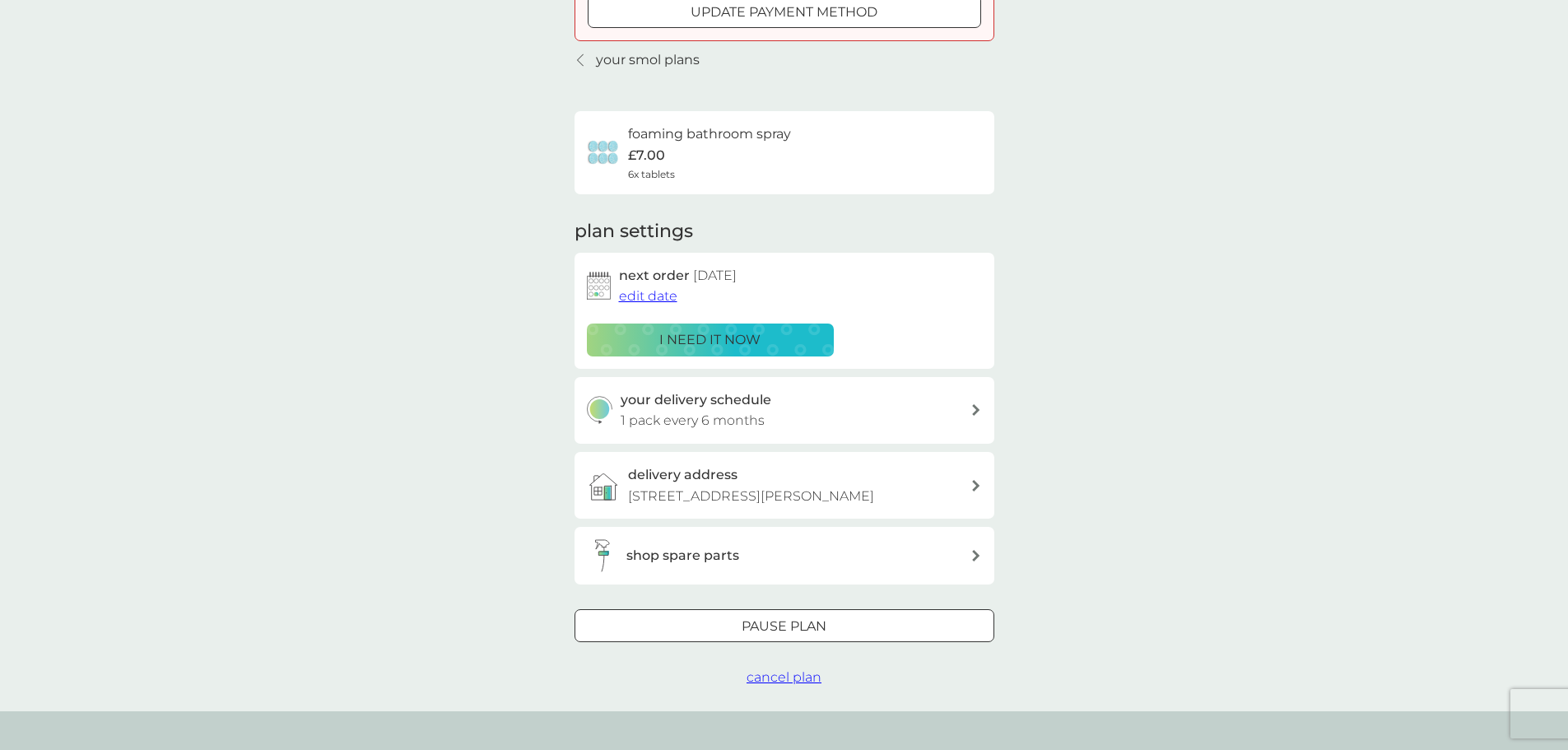
click at [745, 627] on p "Pause plan" at bounding box center [783, 627] width 84 height 22
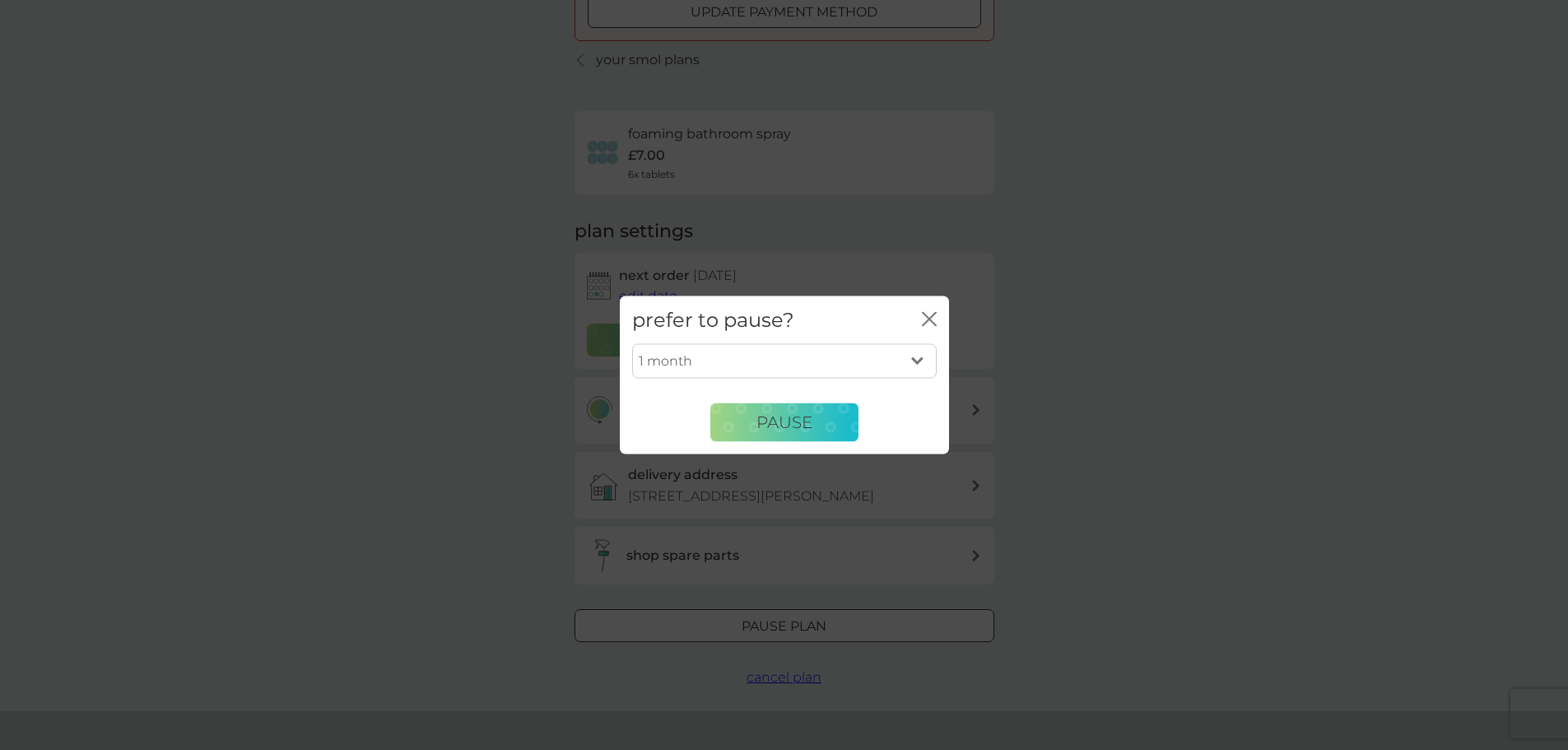
click at [814, 362] on select "1 month 2 months 3 months 4 months 5 months 6 months" at bounding box center [784, 361] width 304 height 35
select select "6"
click at [632, 344] on select "1 month 2 months 3 months 4 months 5 months 6 months" at bounding box center [784, 361] width 304 height 35
click at [777, 419] on span "Pause" at bounding box center [784, 422] width 56 height 20
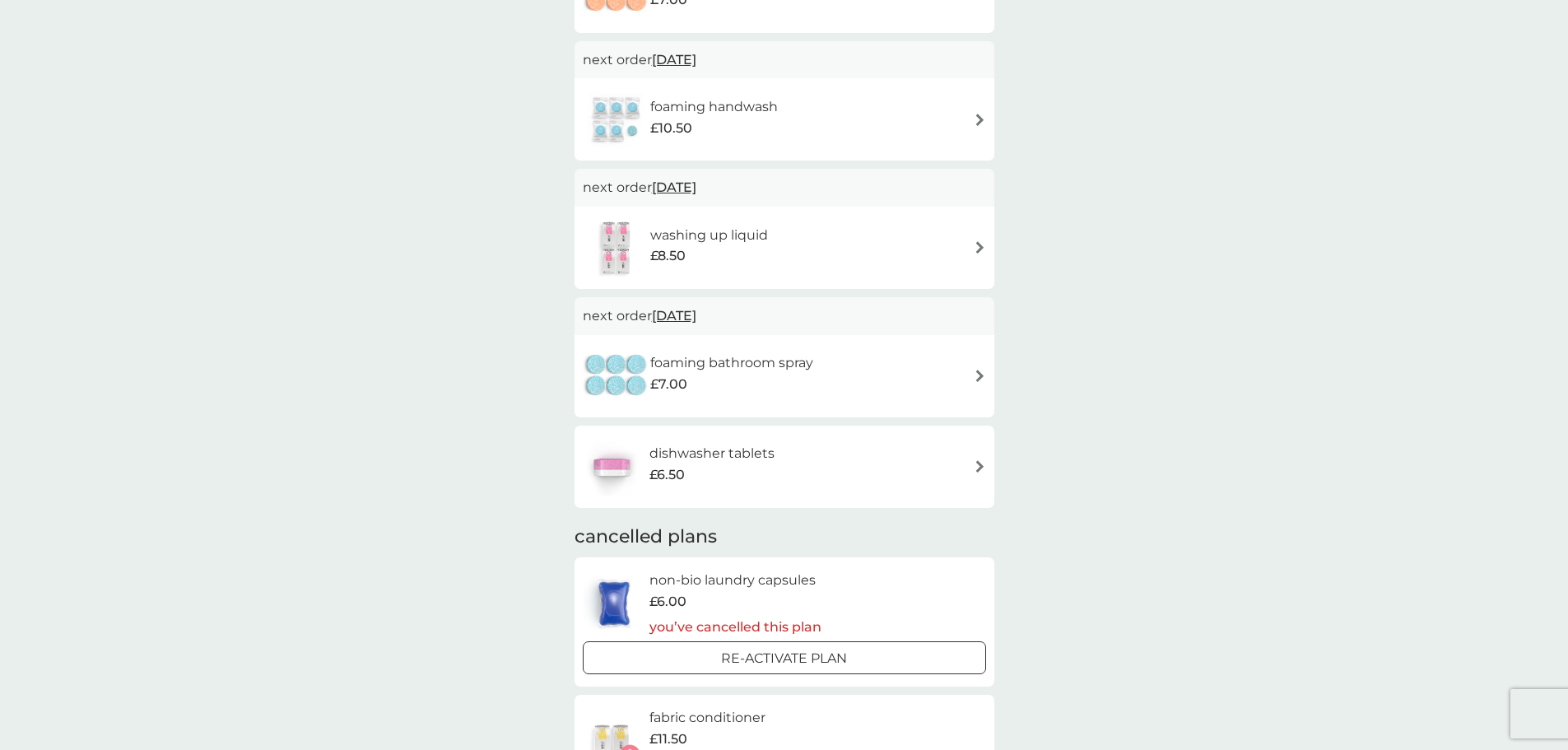
scroll to position [576, 0]
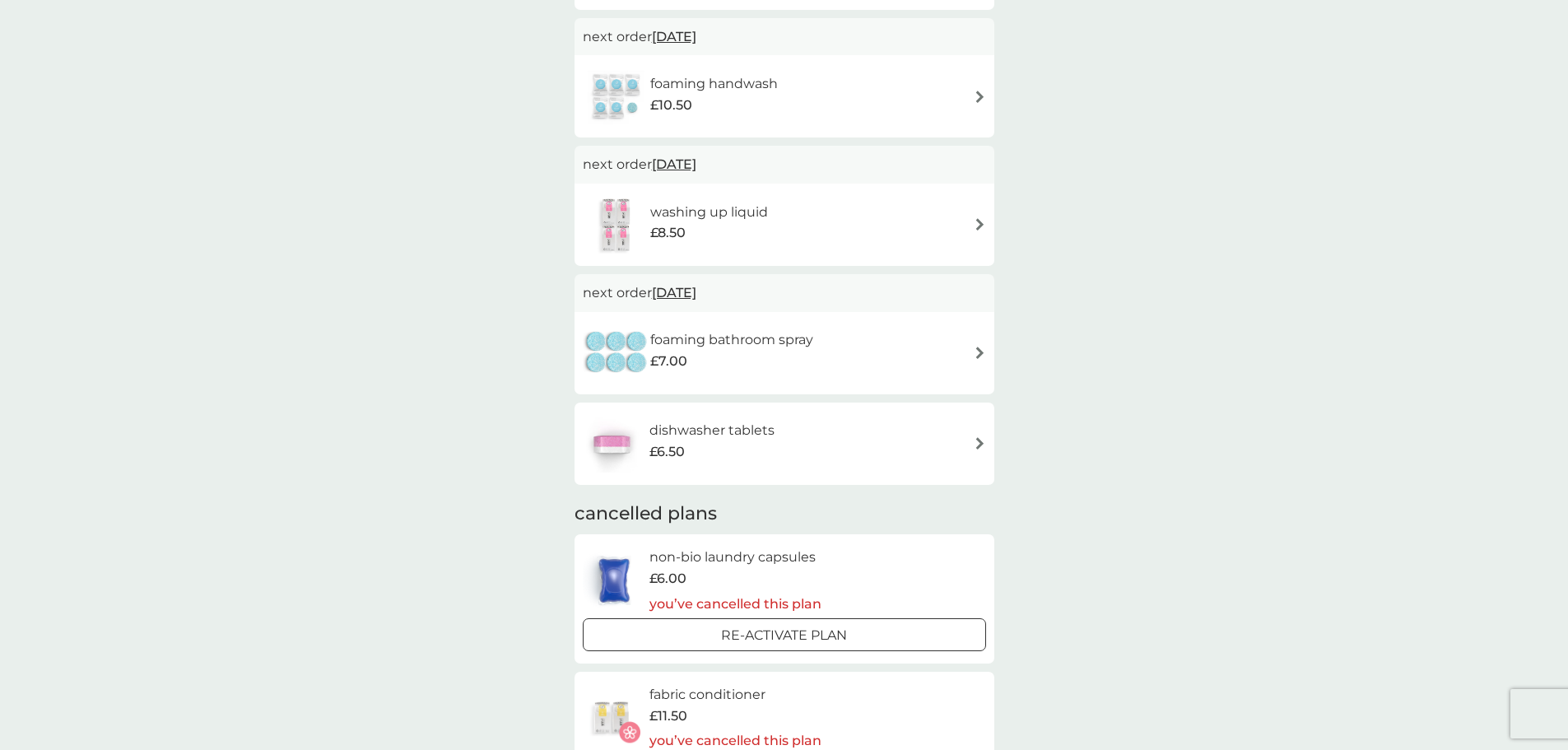
click at [881, 443] on div "dishwasher tablets £6.50" at bounding box center [784, 443] width 403 height 58
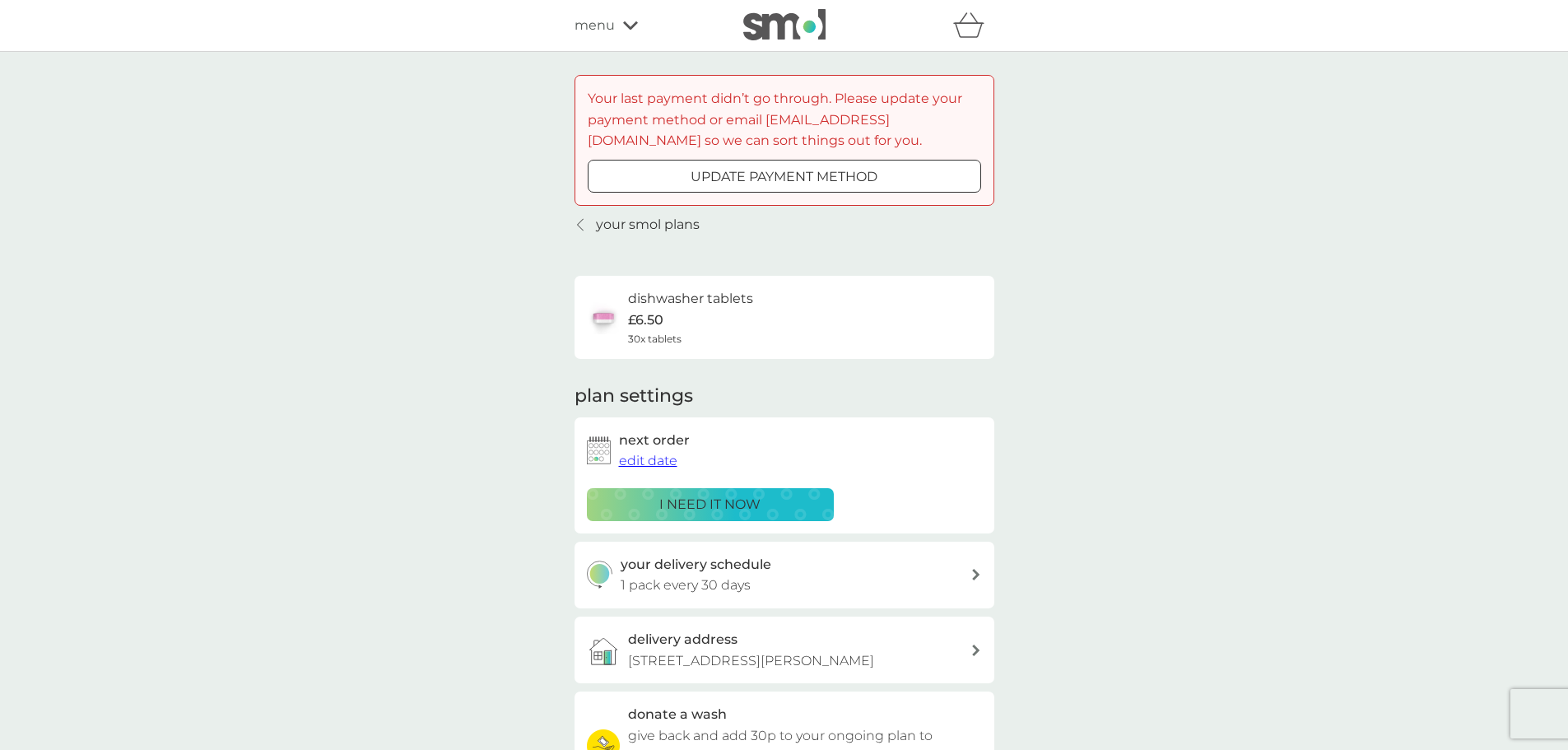
click at [710, 504] on p "i need it now" at bounding box center [709, 505] width 101 height 22
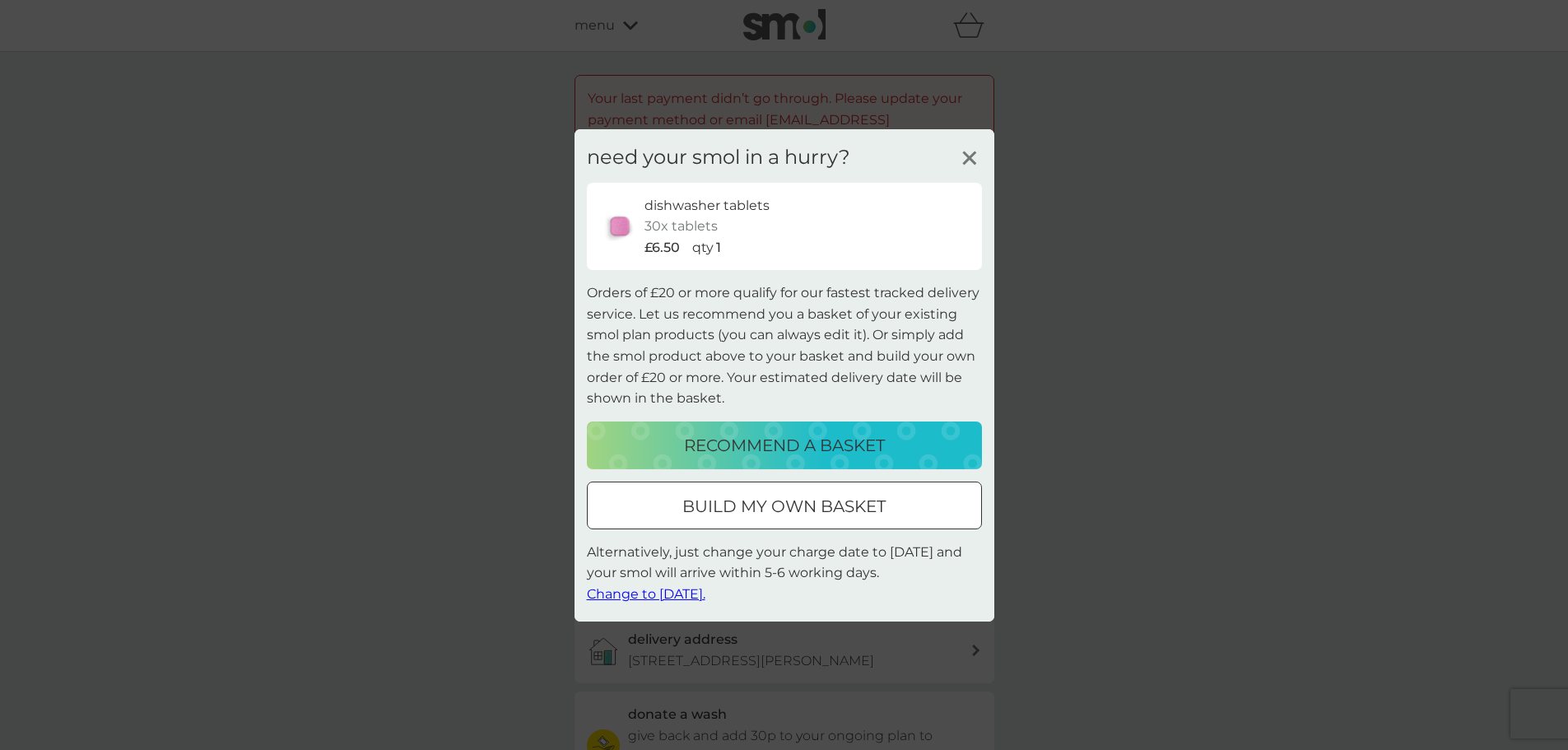
click at [674, 597] on span "Change to [DATE]." at bounding box center [646, 594] width 118 height 16
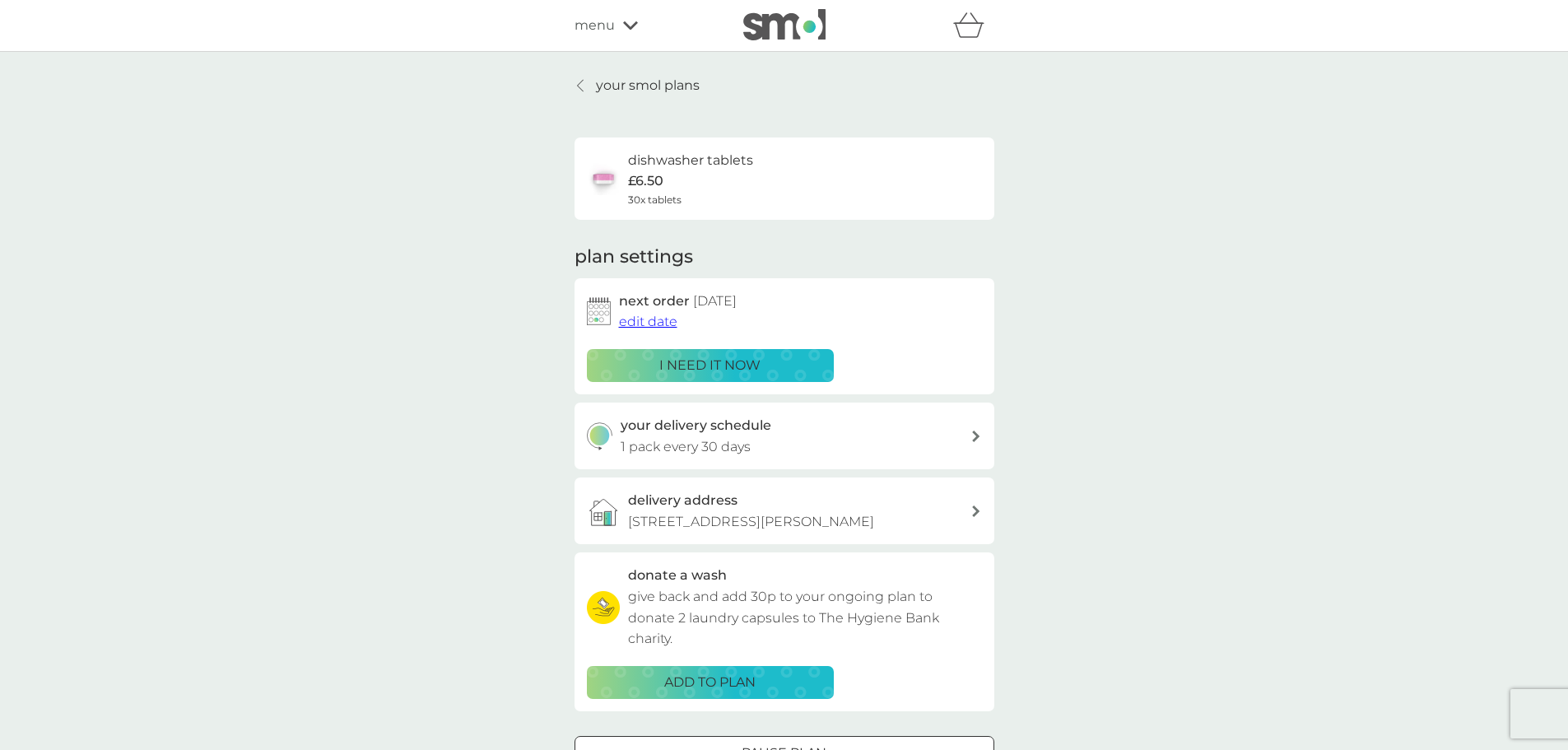
click at [625, 25] on icon at bounding box center [630, 26] width 15 height 8
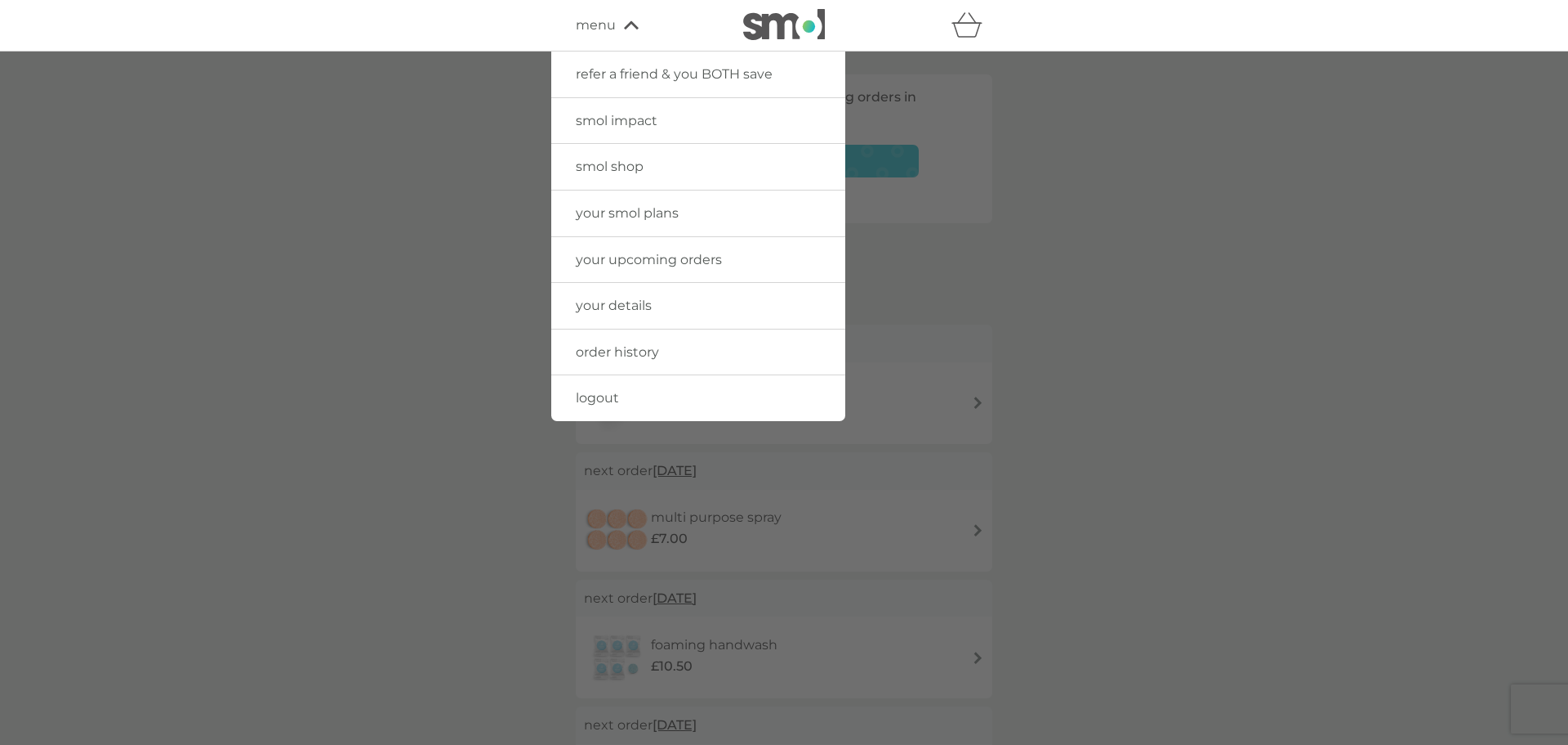
scroll to position [572, 0]
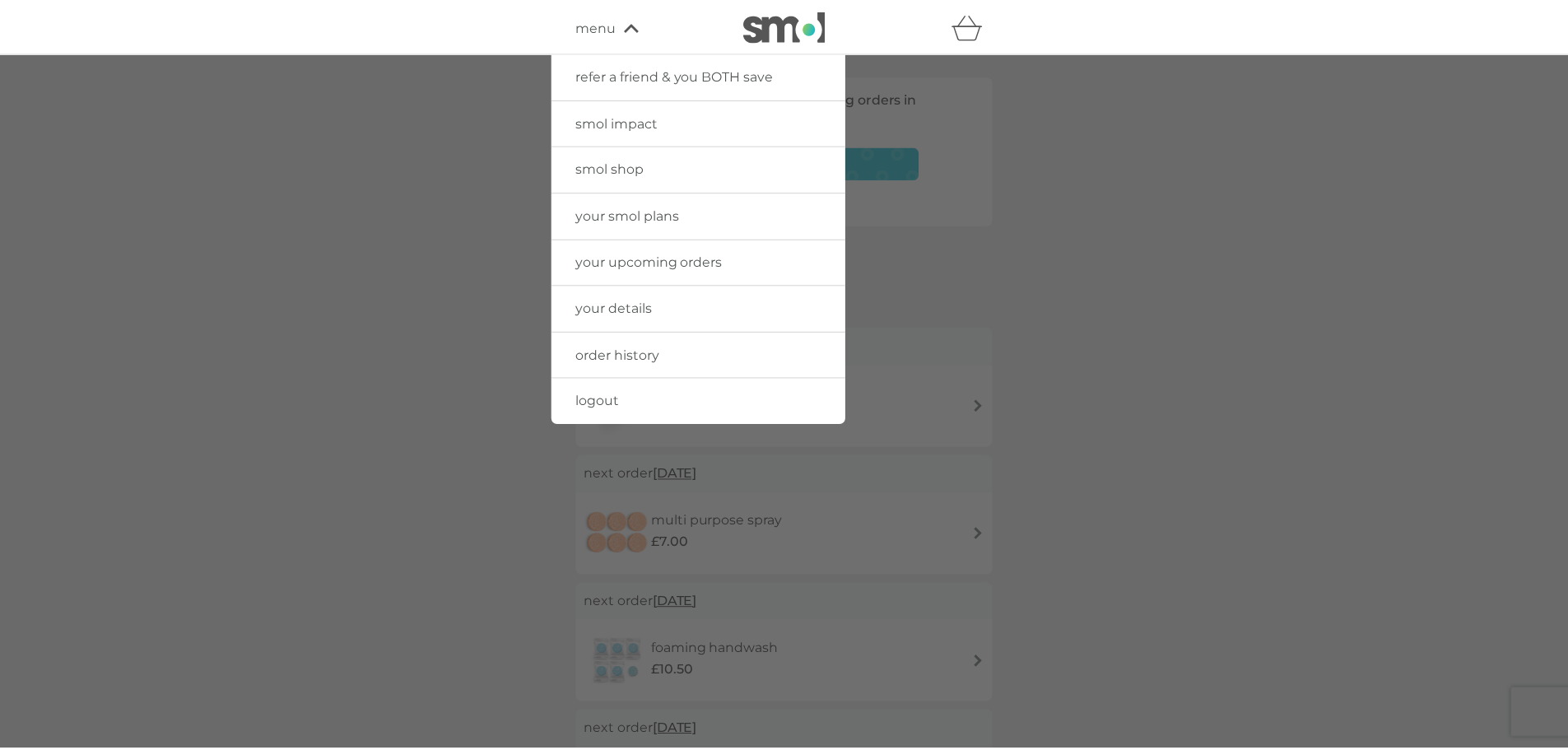
scroll to position [246, 0]
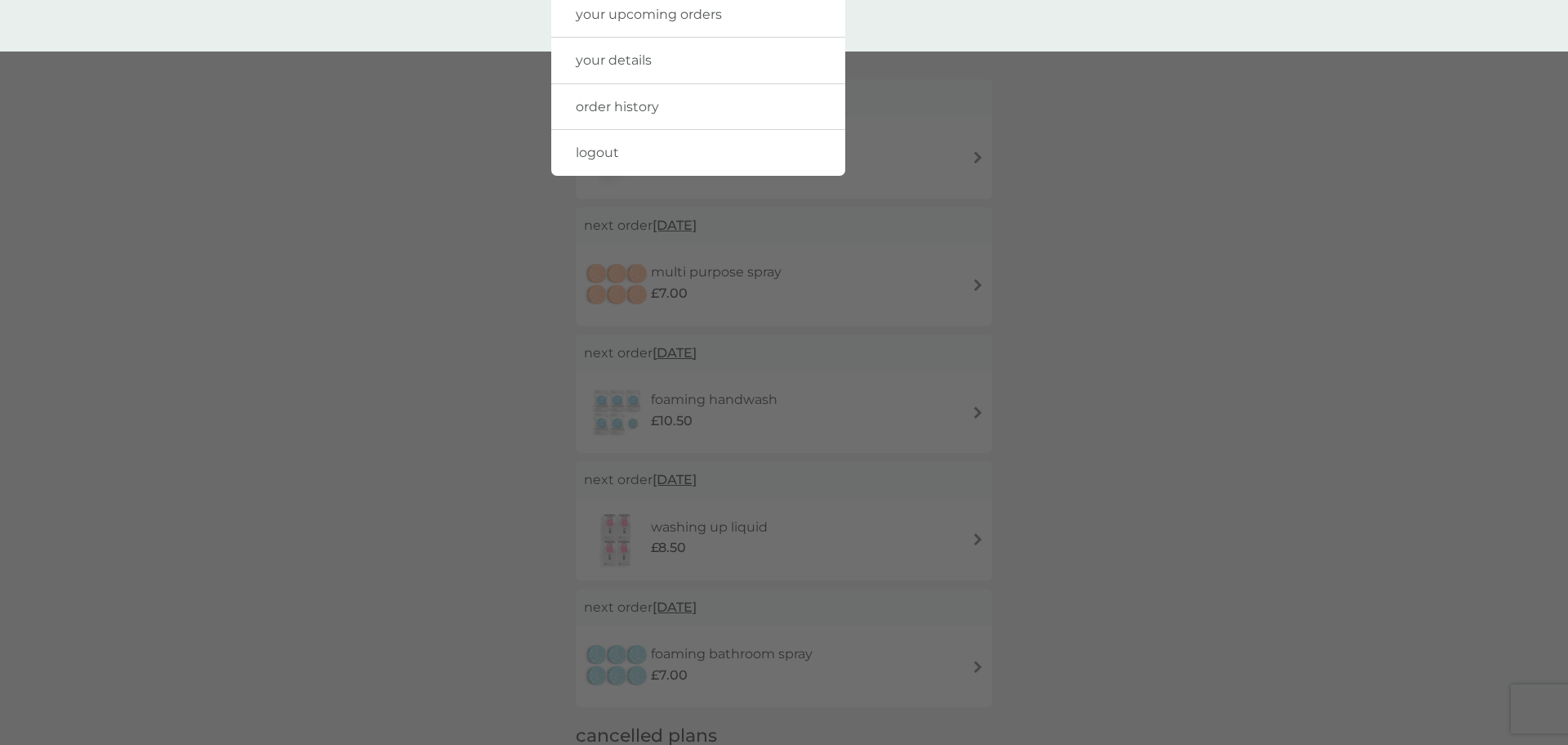
click at [367, 283] on div at bounding box center [784, 423] width 1568 height 745
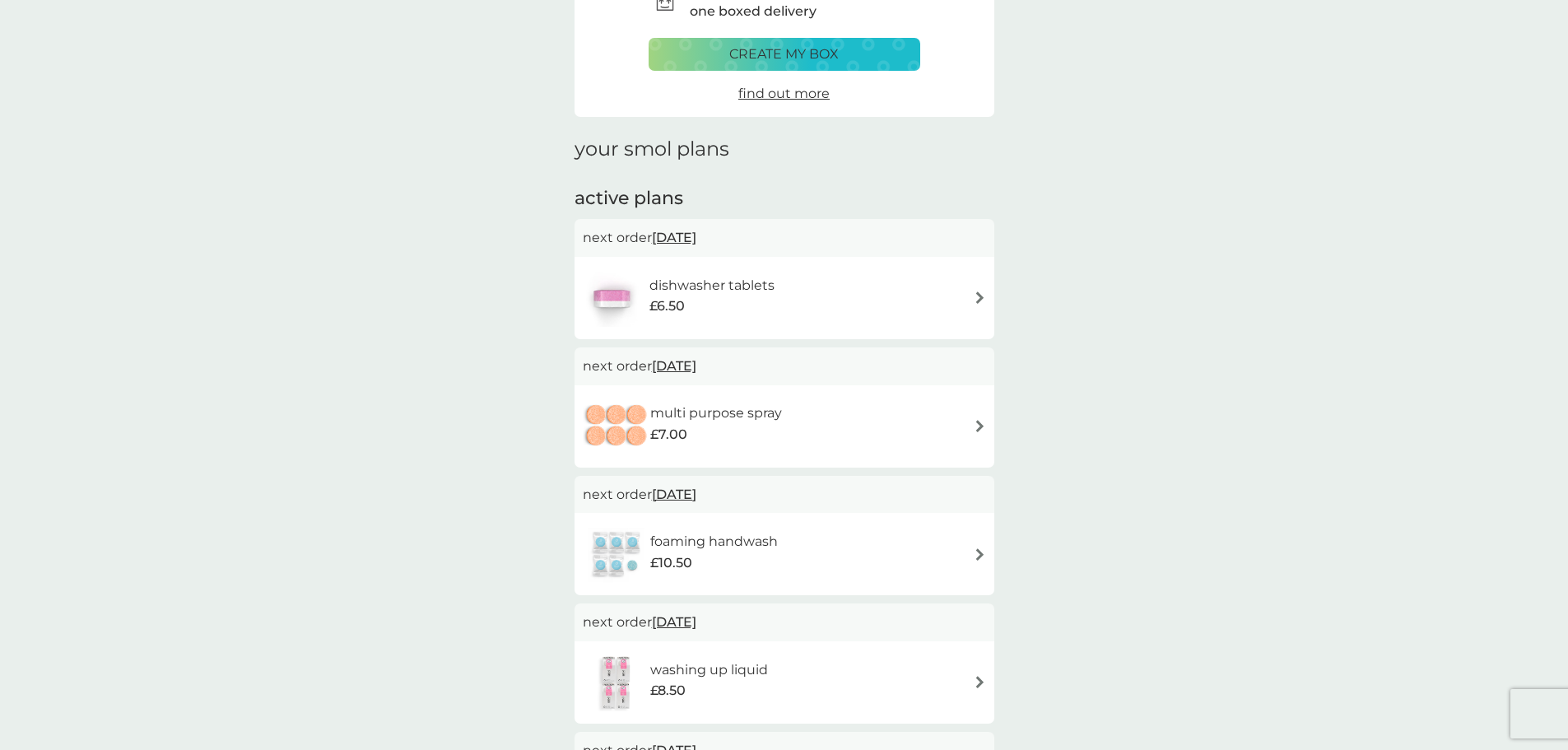
scroll to position [0, 0]
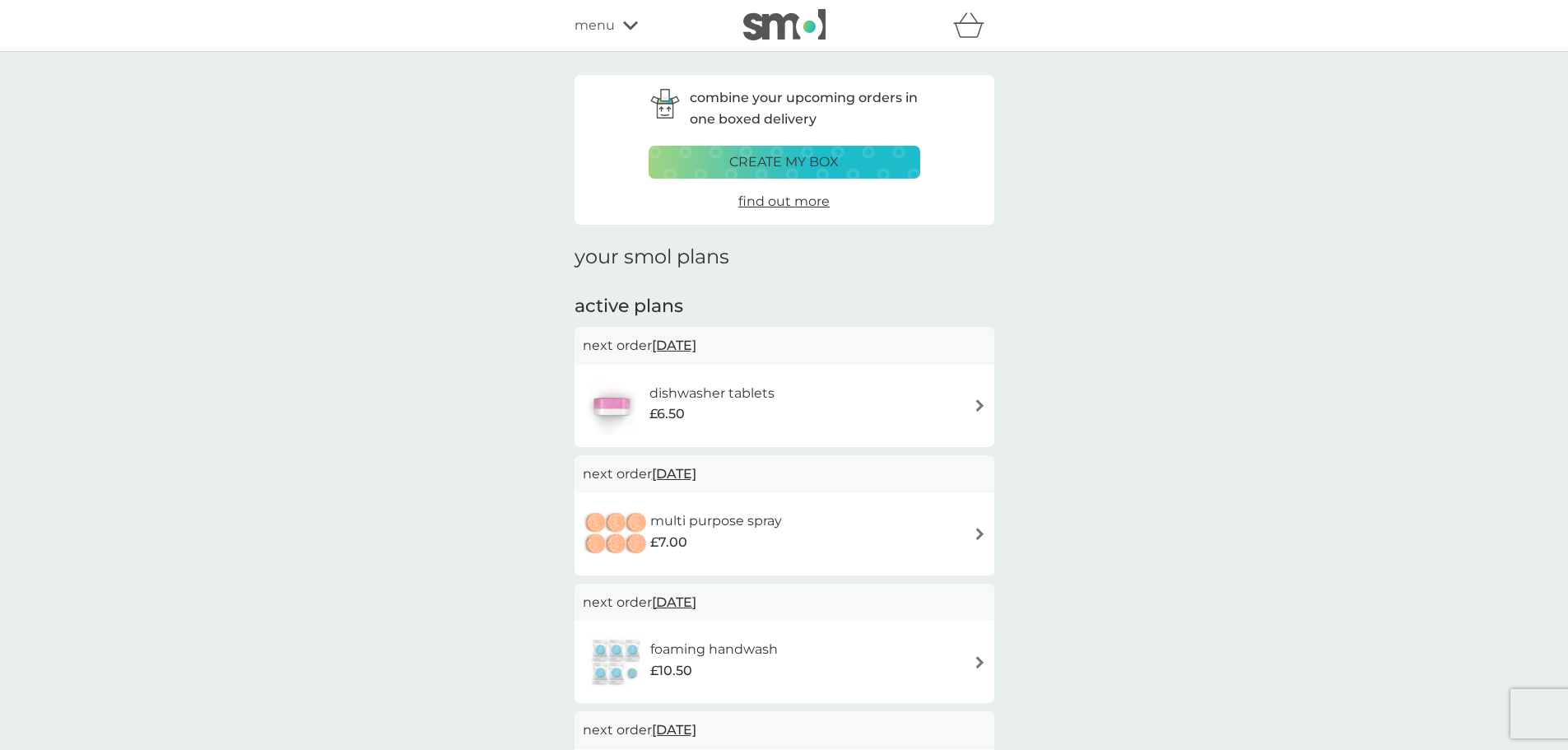
click at [630, 27] on icon at bounding box center [630, 26] width 15 height 10
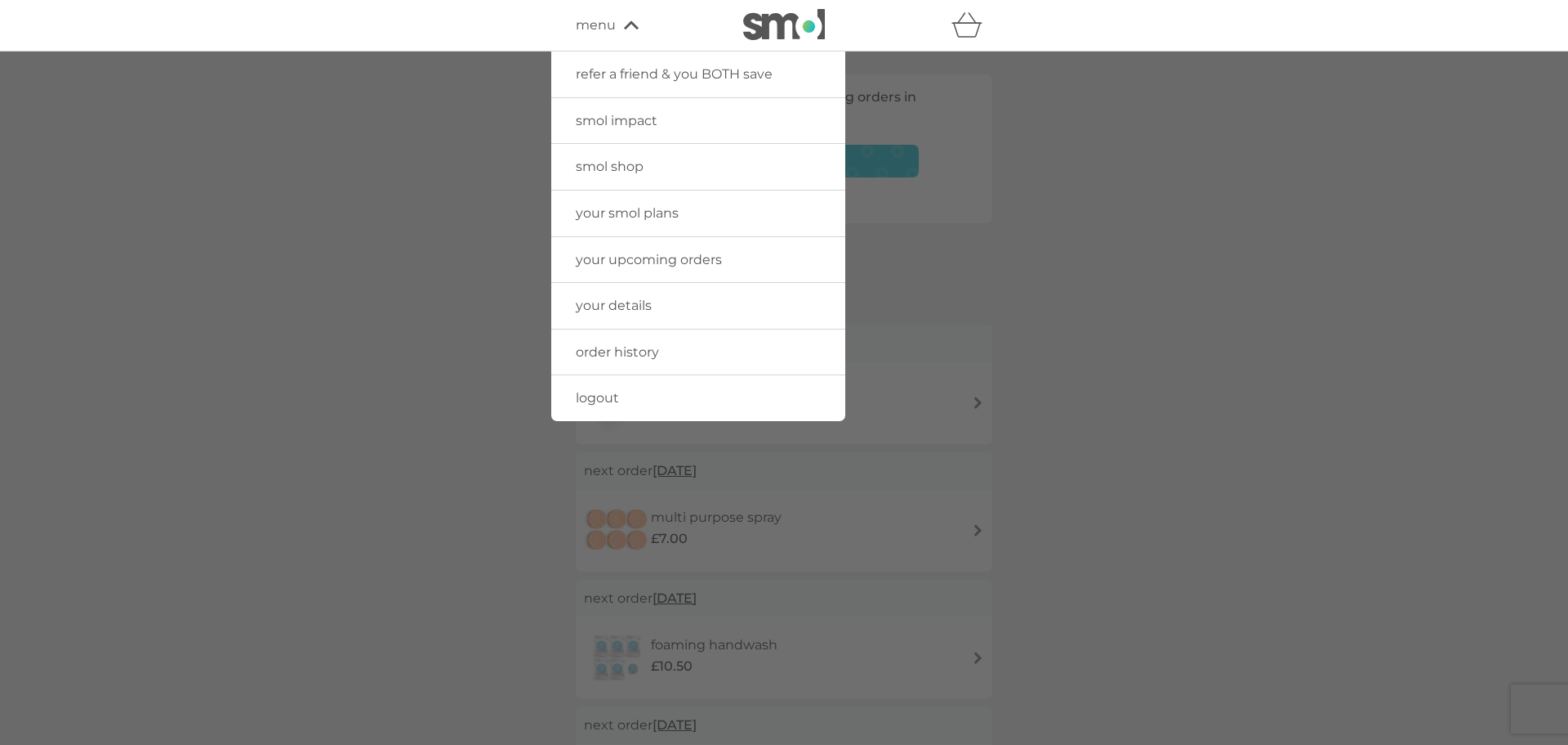
click at [620, 311] on span "your details" at bounding box center [613, 305] width 76 height 16
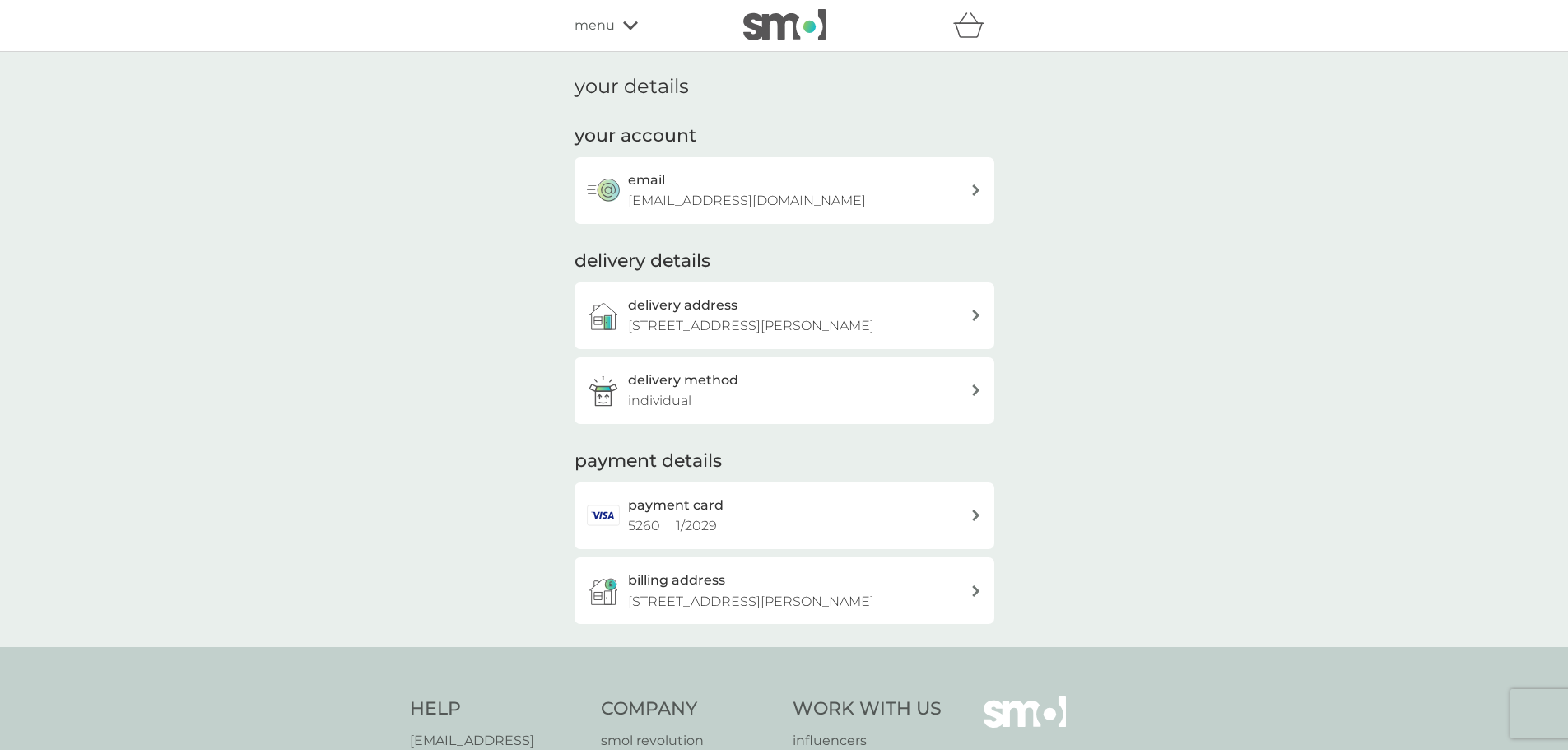
click at [966, 517] on div "payment card 5260 1 / 2029" at bounding box center [799, 516] width 343 height 42
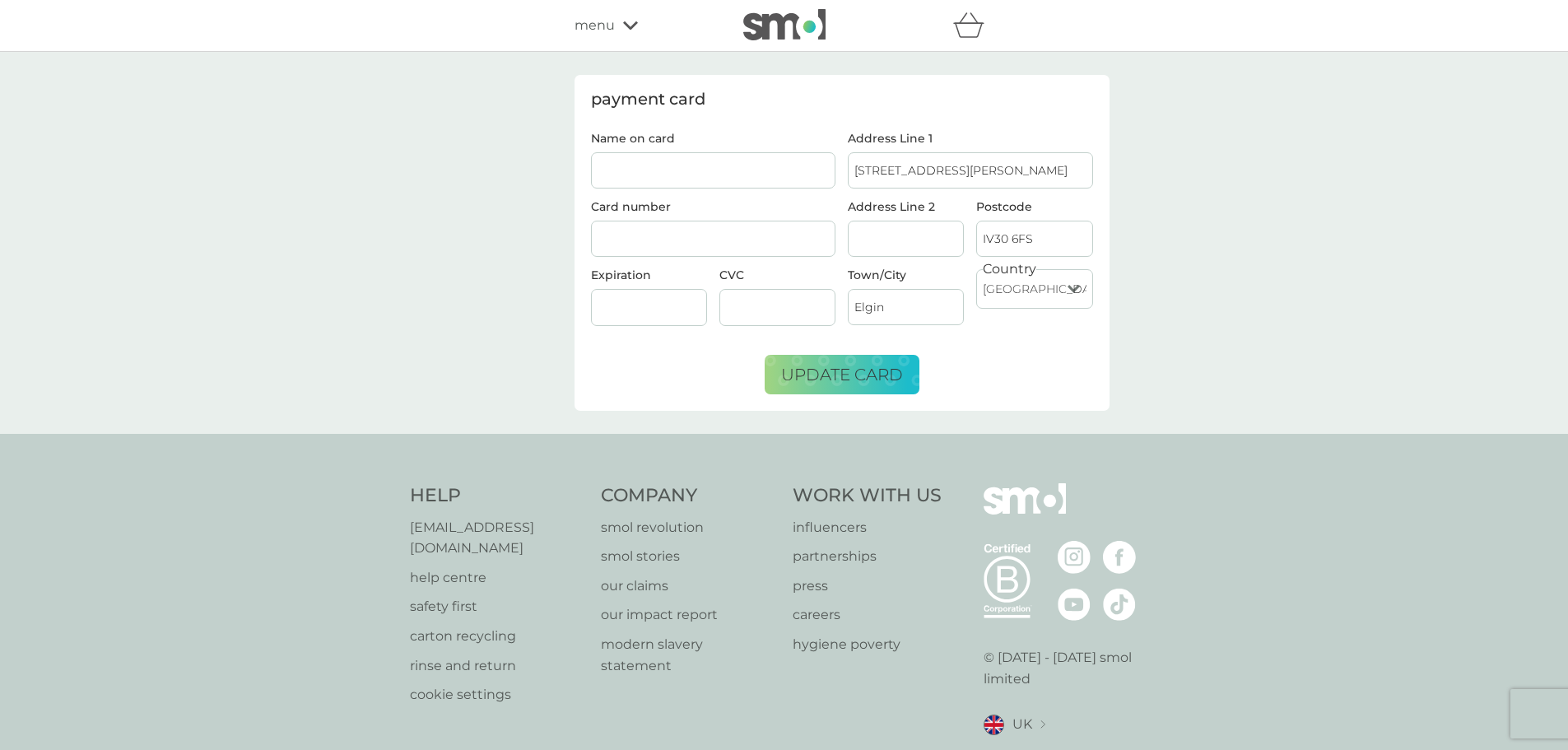
click at [649, 181] on input "Name on card" at bounding box center [713, 170] width 245 height 36
type input "[PERSON_NAME]"
